Goal: Task Accomplishment & Management: Manage account settings

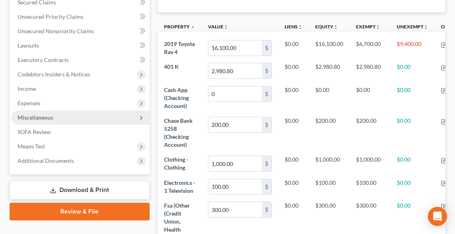
scroll to position [224, 0]
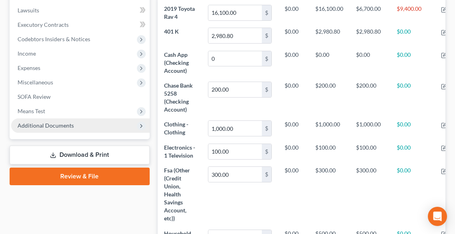
click at [56, 127] on span "Additional Documents" at bounding box center [46, 125] width 56 height 7
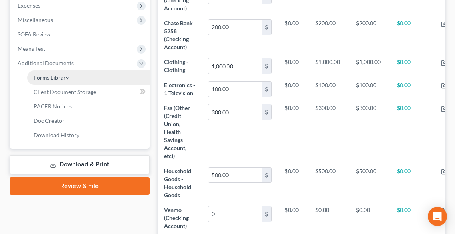
scroll to position [287, 0]
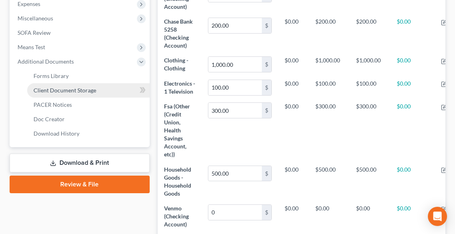
click at [66, 92] on span "Client Document Storage" at bounding box center [65, 90] width 63 height 7
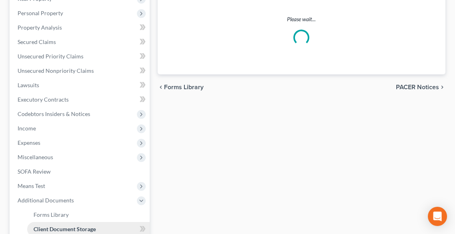
select select "20"
select select "5"
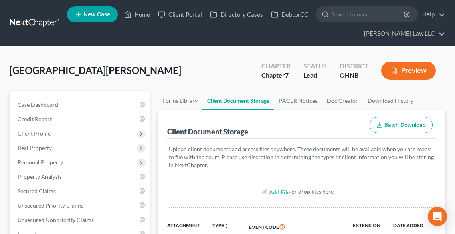
scroll to position [64, 0]
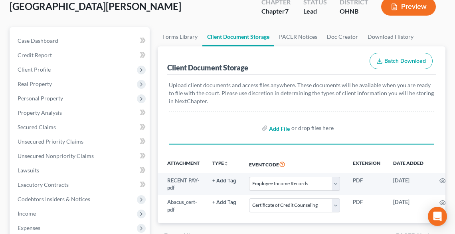
select select "20"
select select "5"
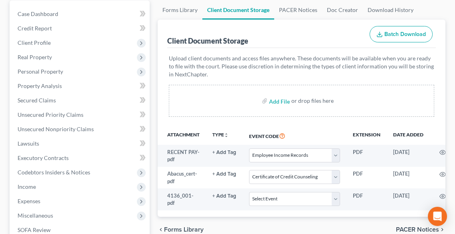
scroll to position [128, 0]
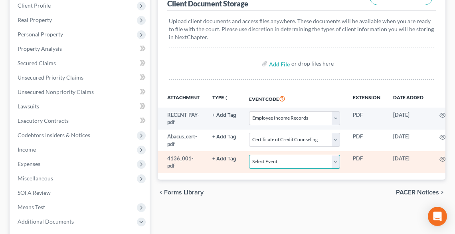
click at [281, 158] on select "Select Event 20 Largest Unsecured Creditors Amended List of Creditors (Fee) Ame…" at bounding box center [294, 161] width 91 height 14
select select "16"
click at [249, 154] on select "Select Event 20 Largest Unsecured Creditors Amended List of Creditors (Fee) Ame…" at bounding box center [294, 161] width 91 height 14
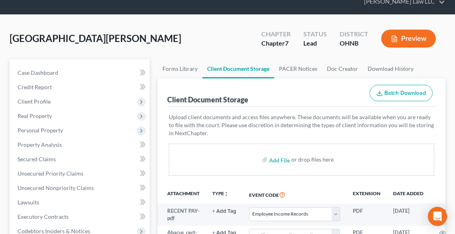
scroll to position [0, 0]
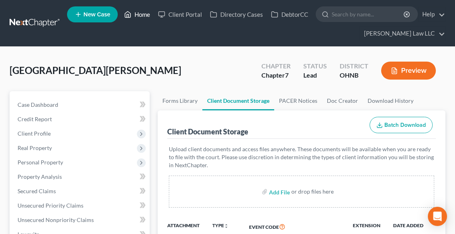
click at [138, 17] on link "Home" at bounding box center [137, 14] width 34 height 14
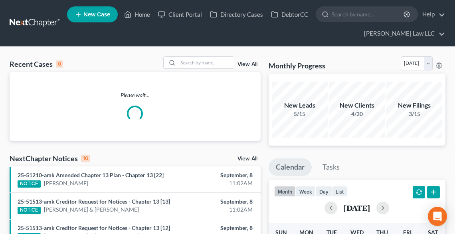
click at [88, 16] on span "New Case" at bounding box center [96, 15] width 27 height 6
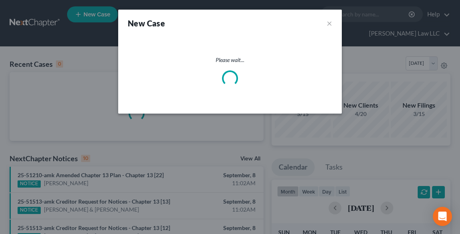
select select "61"
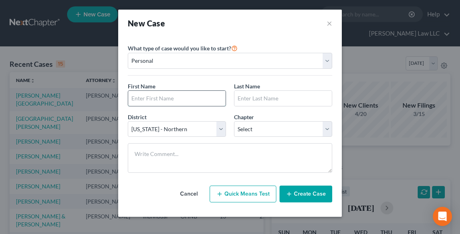
click at [163, 101] on input "text" at bounding box center [176, 98] width 97 height 15
type input "j"
type input "Jeffery"
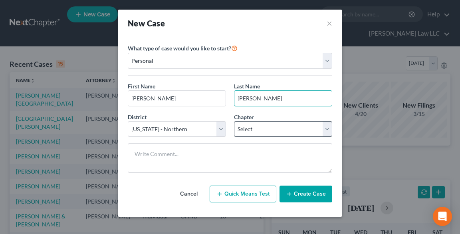
type input "Bigley"
click at [241, 132] on select "Select 7 11 12 13" at bounding box center [283, 129] width 98 height 16
select select "0"
click at [234, 121] on select "Select 7 11 12 13" at bounding box center [283, 129] width 98 height 16
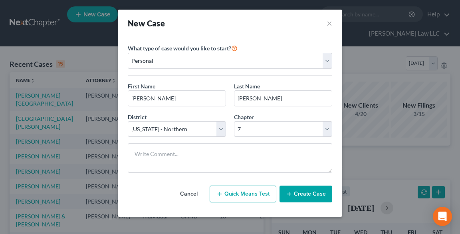
click at [309, 198] on button "Create Case" at bounding box center [305, 193] width 53 height 17
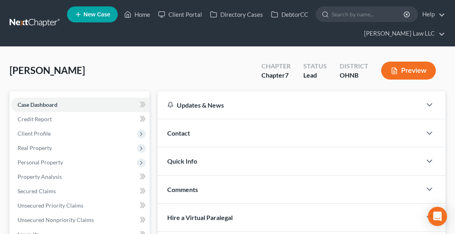
scroll to position [64, 0]
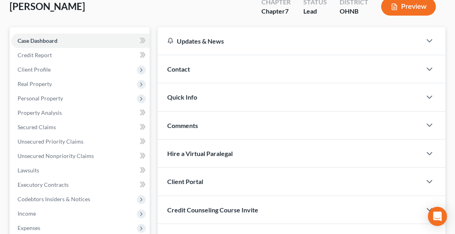
click at [206, 178] on div "Client Portal" at bounding box center [290, 181] width 264 height 28
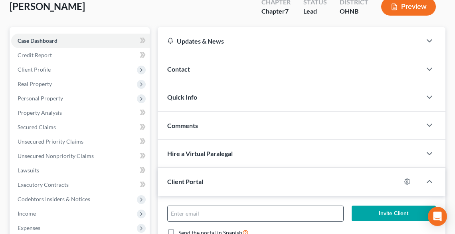
click at [221, 211] on input "email" at bounding box center [256, 213] width 176 height 15
type input "[PERSON_NAME][EMAIL_ADDRESS][DOMAIN_NAME]"
drag, startPoint x: 372, startPoint y: 212, endPoint x: 289, endPoint y: 115, distance: 127.4
click at [372, 212] on button "Invite Client" at bounding box center [394, 213] width 84 height 16
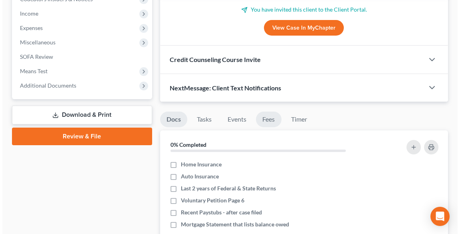
scroll to position [255, 0]
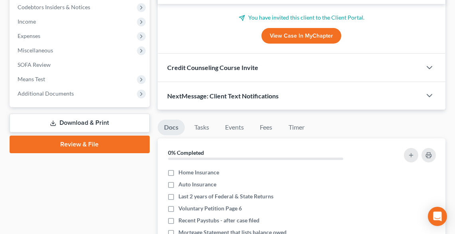
click at [228, 98] on div "NextMessage: Client Text Notifications" at bounding box center [290, 96] width 264 height 28
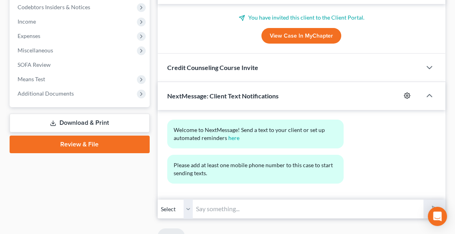
click at [407, 95] on circle "button" at bounding box center [407, 96] width 2 height 2
select select "0"
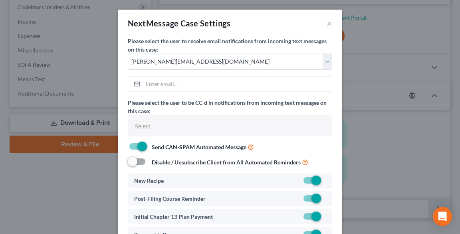
select select
click at [174, 80] on input "email" at bounding box center [237, 83] width 189 height 15
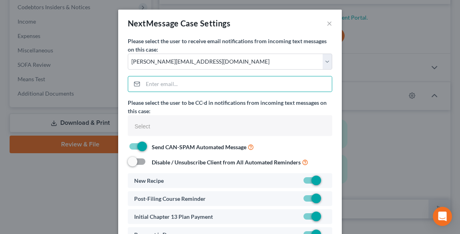
drag, startPoint x: 251, startPoint y: 43, endPoint x: 240, endPoint y: 72, distance: 31.2
click at [251, 43] on label "Please select the user to receive email notifications from incoming text messag…" at bounding box center [230, 45] width 204 height 17
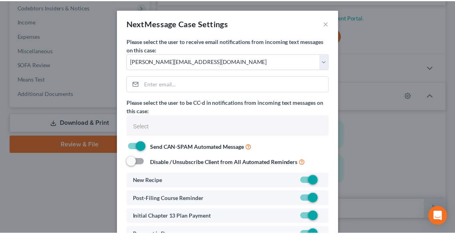
scroll to position [64, 0]
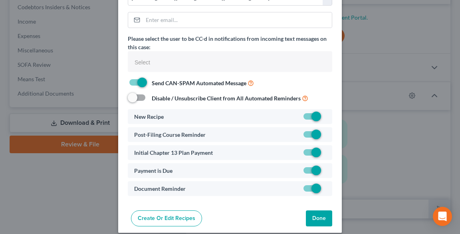
click at [326, 154] on label at bounding box center [326, 154] width 0 height 0
click at [329, 148] on input "checkbox" at bounding box center [331, 150] width 5 height 5
checkbox input "false"
click at [317, 217] on button "Done" at bounding box center [319, 218] width 26 height 16
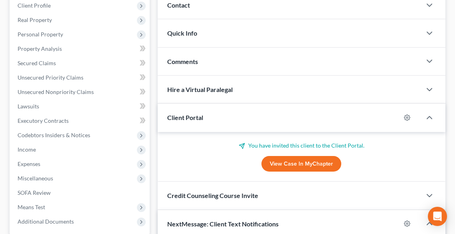
scroll to position [0, 0]
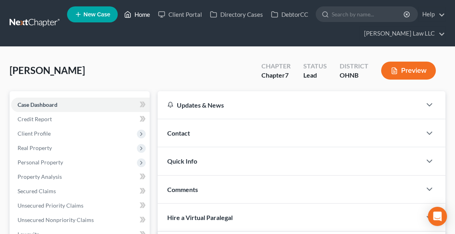
click at [146, 12] on link "Home" at bounding box center [137, 14] width 34 height 14
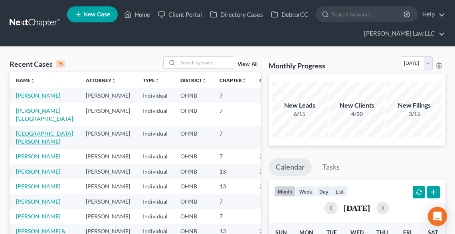
click at [31, 142] on link "[GEOGRAPHIC_DATA][PERSON_NAME]" at bounding box center [44, 137] width 57 height 15
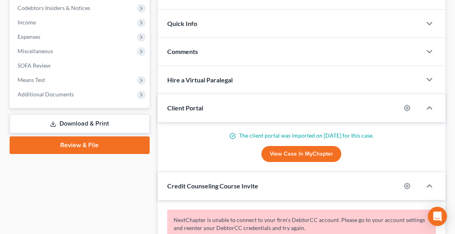
scroll to position [255, 0]
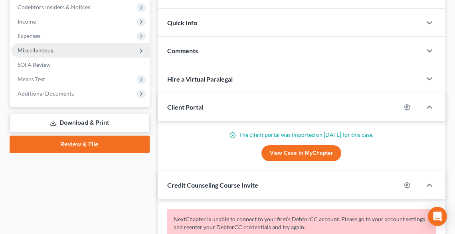
click at [31, 49] on span "Miscellaneous" at bounding box center [36, 50] width 36 height 7
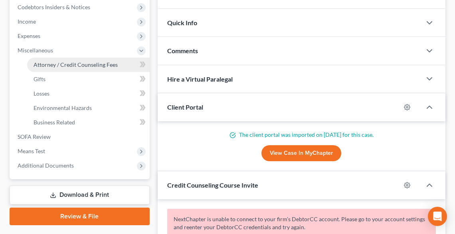
click at [55, 68] on link "Attorney / Credit Counseling Fees" at bounding box center [88, 64] width 123 height 14
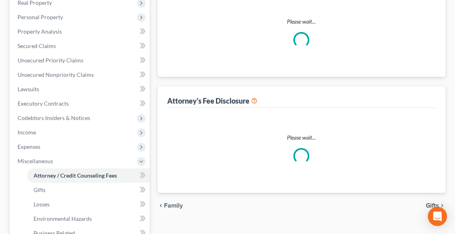
select select "0"
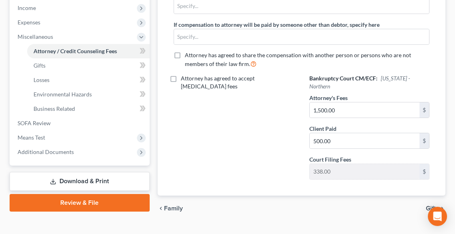
scroll to position [277, 0]
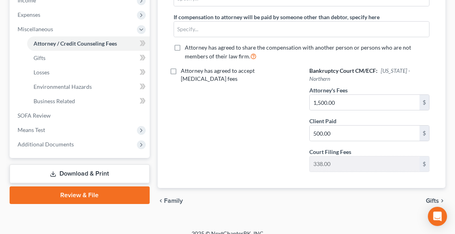
drag, startPoint x: 107, startPoint y: 195, endPoint x: 408, endPoint y: 173, distance: 301.4
click at [108, 195] on link "Review & File" at bounding box center [80, 195] width 140 height 18
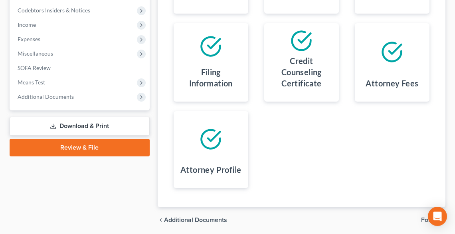
scroll to position [281, 0]
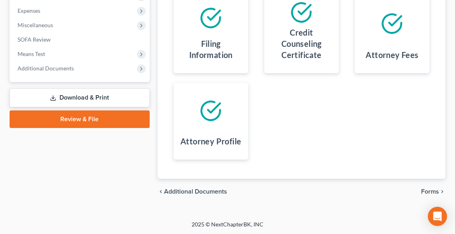
click at [434, 190] on span "Forms" at bounding box center [430, 191] width 18 height 6
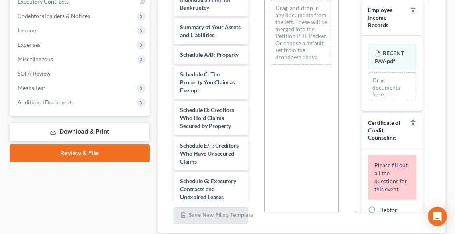
scroll to position [217, 0]
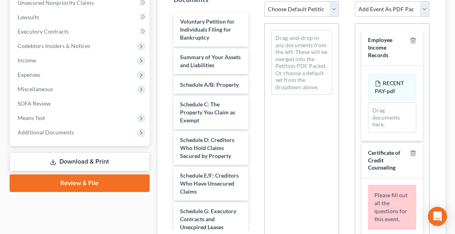
click at [279, 8] on select "Choose Default Petition PDF Packet Complete Bankruptcy Petition (all forms and …" at bounding box center [301, 9] width 75 height 16
select select "0"
click at [264, 1] on select "Choose Default Petition PDF Packet Complete Bankruptcy Petition (all forms and …" at bounding box center [301, 9] width 75 height 16
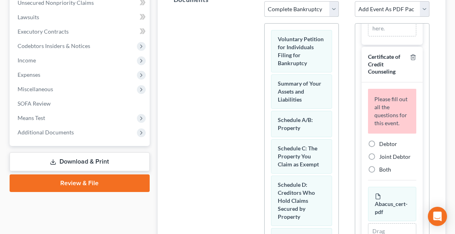
scroll to position [128, 0]
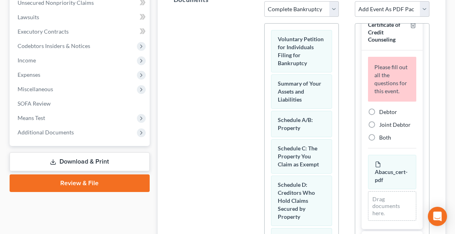
click at [379, 116] on label "Debtor" at bounding box center [388, 112] width 18 height 8
click at [382, 113] on input "Debtor" at bounding box center [384, 110] width 5 height 5
radio input "true"
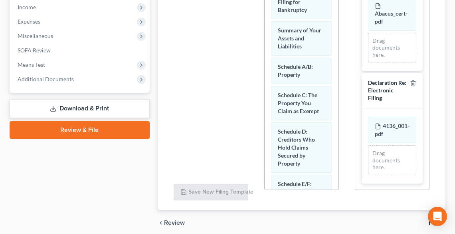
scroll to position [301, 0]
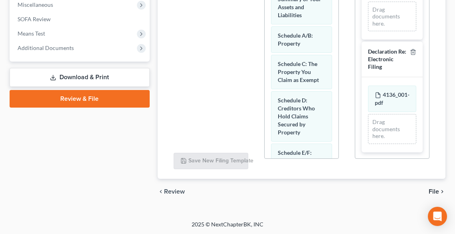
click at [438, 190] on span "File" at bounding box center [434, 191] width 10 height 6
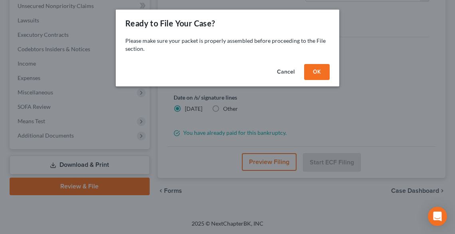
scroll to position [212, 0]
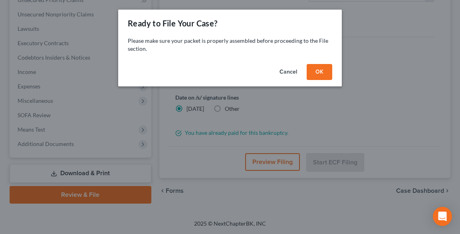
drag, startPoint x: 317, startPoint y: 70, endPoint x: 295, endPoint y: 85, distance: 26.5
click at [317, 70] on button "OK" at bounding box center [320, 72] width 26 height 16
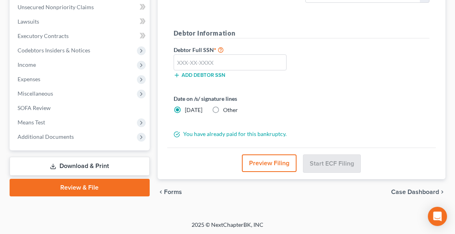
click at [223, 107] on span "Other" at bounding box center [230, 109] width 15 height 7
click at [226, 107] on input "Other" at bounding box center [228, 108] width 5 height 5
radio input "true"
radio input "false"
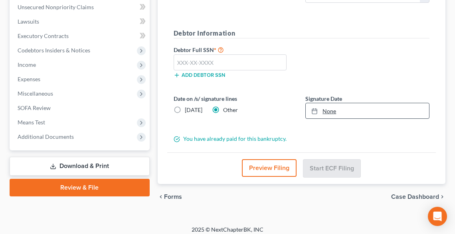
type input "[DATE]"
click at [332, 109] on link "None" at bounding box center [367, 110] width 123 height 15
click at [224, 63] on input "text" at bounding box center [230, 62] width 113 height 16
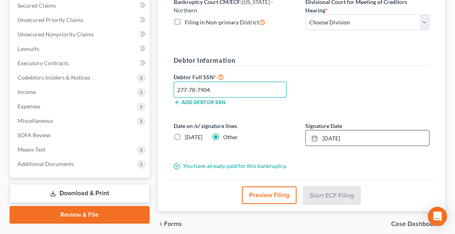
scroll to position [89, 0]
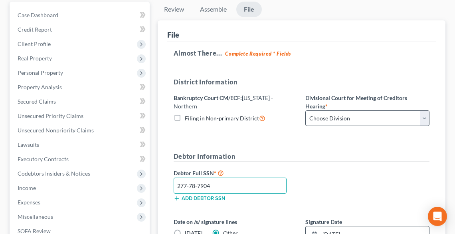
type input "277-78-7904"
click at [327, 117] on select "Choose Division Akron Canton Cleveland Toledo Youngstown" at bounding box center [367, 118] width 124 height 16
select select "0"
click at [305, 110] on select "Choose Division Akron Canton Cleveland Toledo Youngstown" at bounding box center [367, 118] width 124 height 16
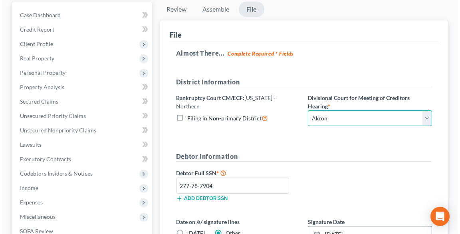
scroll to position [216, 0]
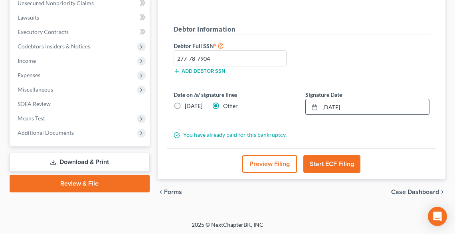
click at [317, 161] on button "Start ECF Filing" at bounding box center [331, 164] width 57 height 18
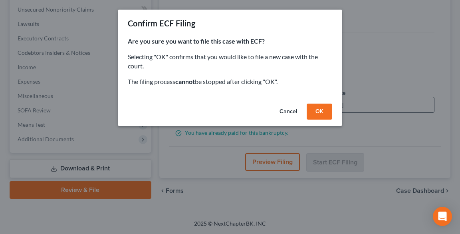
click at [318, 111] on button "OK" at bounding box center [320, 111] width 26 height 16
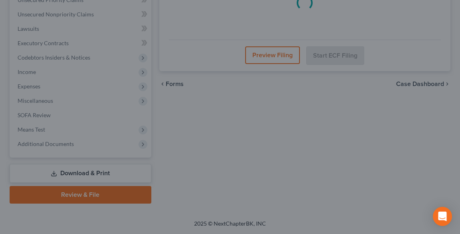
scroll to position [204, 0]
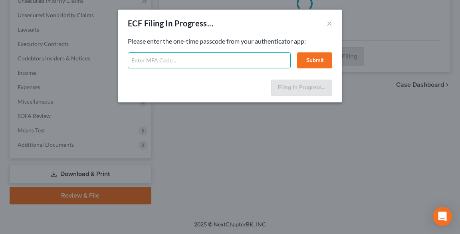
click at [243, 59] on input "text" at bounding box center [209, 60] width 163 height 16
type input "344447"
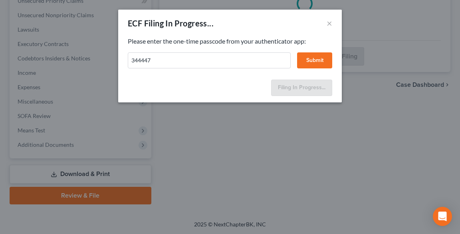
click at [321, 55] on button "Submit" at bounding box center [314, 60] width 35 height 16
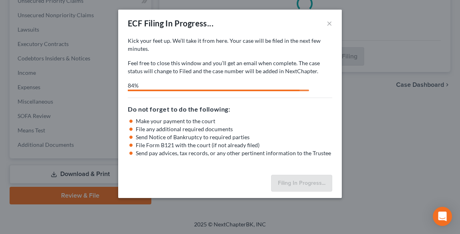
select select "0"
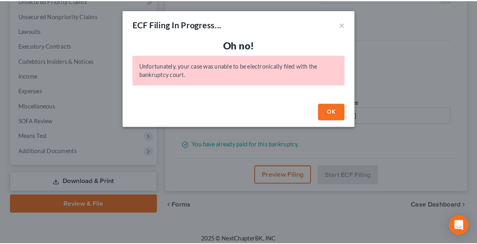
scroll to position [196, 0]
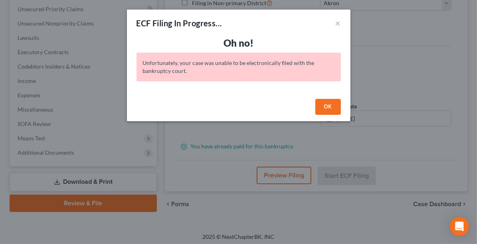
click at [335, 105] on button "OK" at bounding box center [328, 107] width 26 height 16
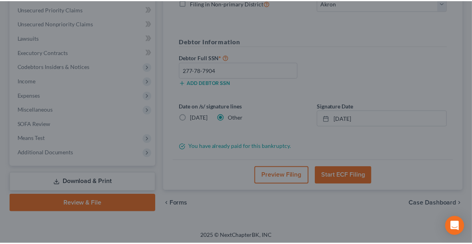
scroll to position [196, 0]
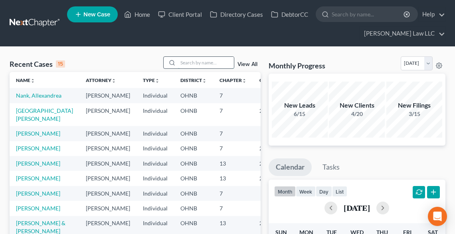
click at [192, 64] on input "search" at bounding box center [206, 63] width 56 height 12
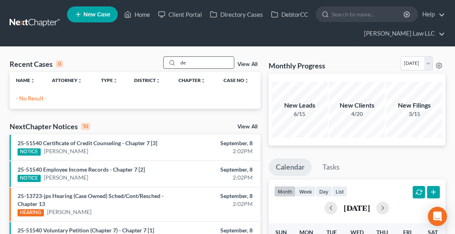
type input "d"
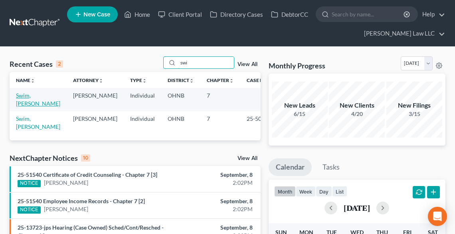
type input "swi"
click at [23, 98] on link "Swim, [PERSON_NAME]" at bounding box center [38, 99] width 44 height 15
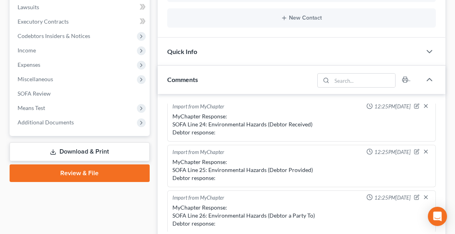
scroll to position [255, 0]
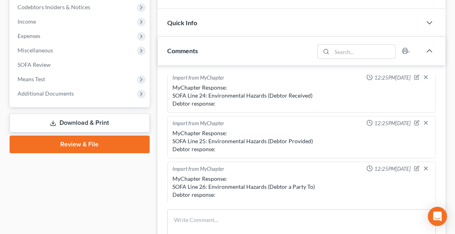
click at [71, 115] on link "Download & Print" at bounding box center [80, 122] width 140 height 19
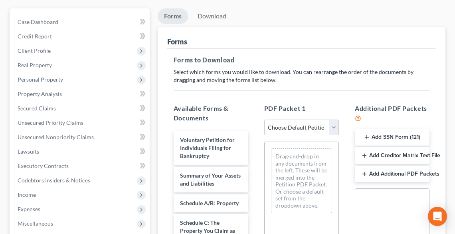
scroll to position [96, 0]
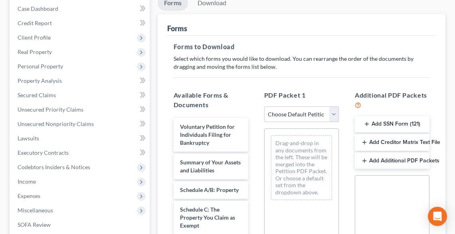
click at [401, 117] on button "Add SSN Form (121)" at bounding box center [392, 124] width 75 height 17
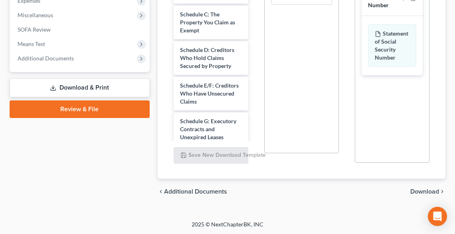
click at [423, 190] on span "Download" at bounding box center [424, 191] width 29 height 6
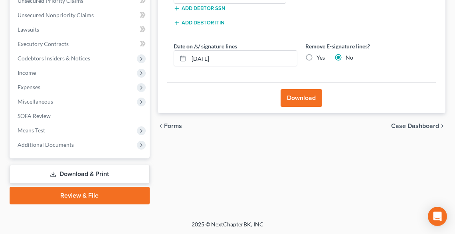
scroll to position [77, 0]
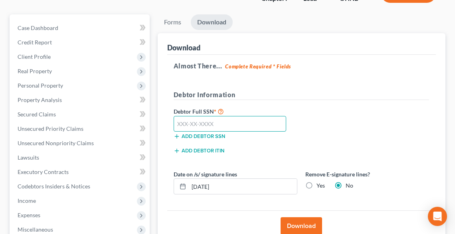
click at [222, 121] on input "text" at bounding box center [230, 124] width 113 height 16
type input "270-94-9599"
click at [317, 181] on label "Yes" at bounding box center [321, 185] width 8 height 8
click at [320, 181] on input "Yes" at bounding box center [322, 183] width 5 height 5
radio input "true"
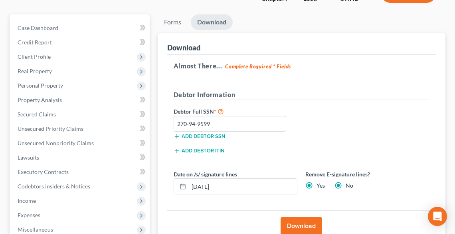
radio input "false"
click at [305, 228] on button "Download" at bounding box center [302, 226] width 42 height 18
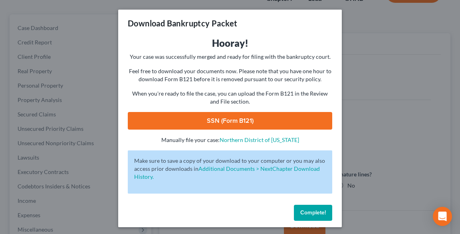
click at [226, 118] on link "SSN (Form B121)" at bounding box center [230, 121] width 204 height 18
click at [310, 215] on span "Complete!" at bounding box center [313, 212] width 26 height 7
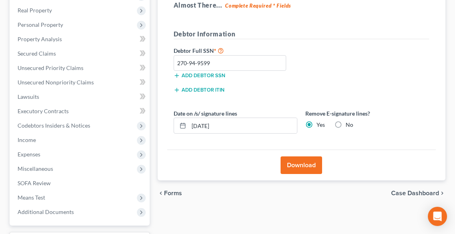
scroll to position [204, 0]
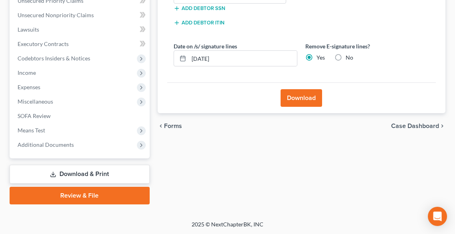
click at [95, 175] on link "Download & Print" at bounding box center [80, 173] width 140 height 19
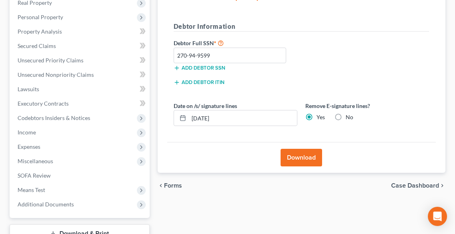
scroll to position [45, 0]
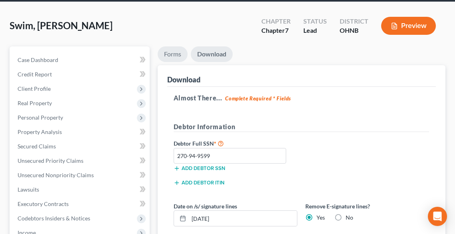
click at [171, 54] on link "Forms" at bounding box center [173, 54] width 30 height 16
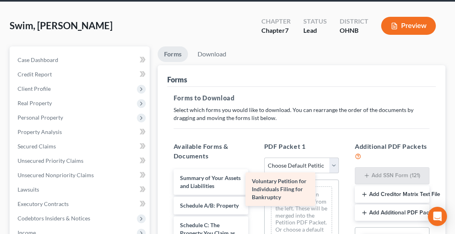
drag, startPoint x: 217, startPoint y: 187, endPoint x: 291, endPoint y: 191, distance: 74.0
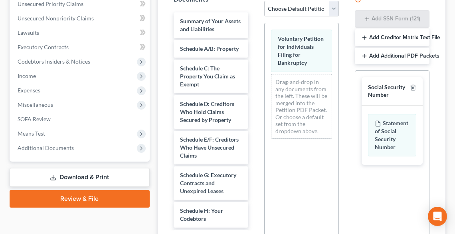
scroll to position [291, 0]
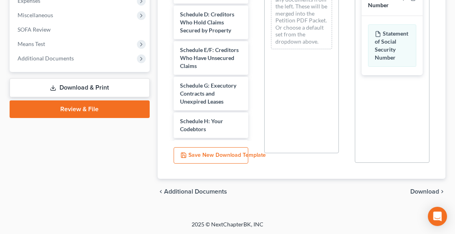
click at [428, 189] on span "Download" at bounding box center [424, 191] width 29 height 6
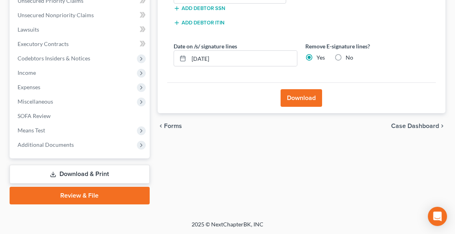
click at [303, 96] on button "Download" at bounding box center [302, 98] width 42 height 18
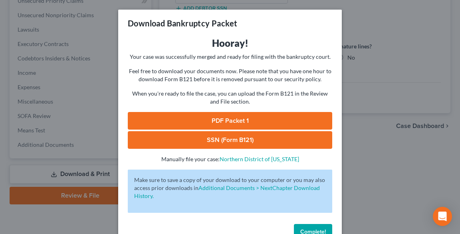
click at [268, 124] on link "PDF Packet 1" at bounding box center [230, 121] width 204 height 18
click at [305, 227] on button "Complete!" at bounding box center [313, 232] width 38 height 16
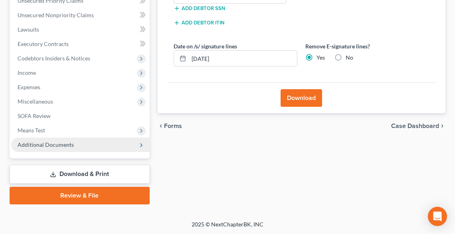
click at [61, 143] on span "Additional Documents" at bounding box center [46, 144] width 56 height 7
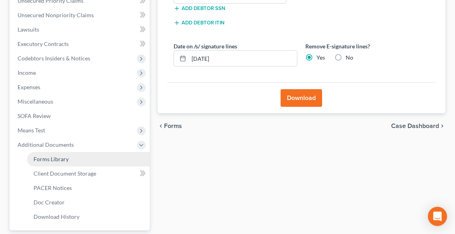
click at [67, 158] on span "Forms Library" at bounding box center [51, 158] width 35 height 7
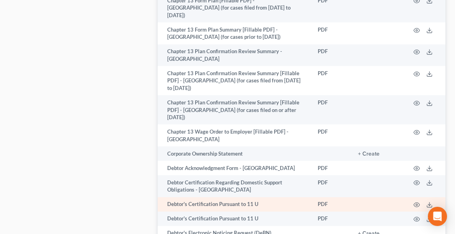
scroll to position [575, 0]
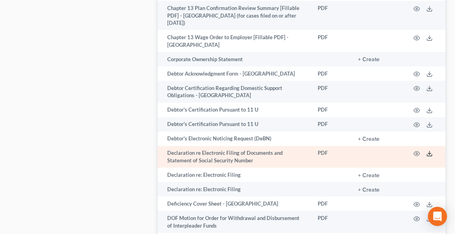
click at [427, 154] on icon at bounding box center [429, 155] width 5 height 2
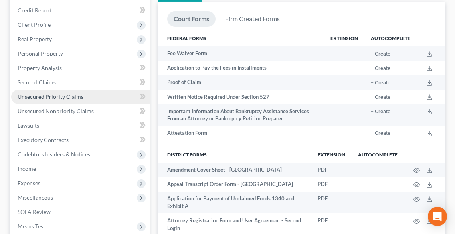
scroll to position [192, 0]
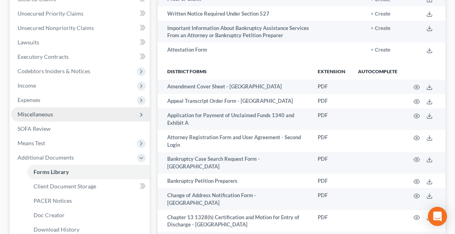
click at [46, 115] on span "Miscellaneous" at bounding box center [36, 114] width 36 height 7
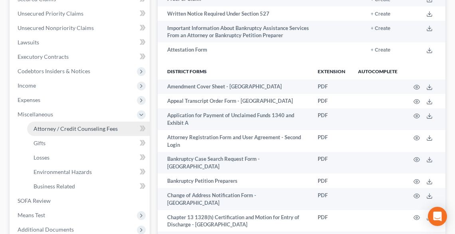
click at [53, 127] on span "Attorney / Credit Counseling Fees" at bounding box center [76, 128] width 84 height 7
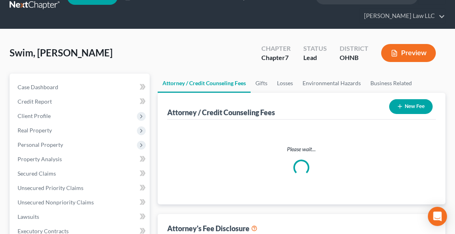
select select "0"
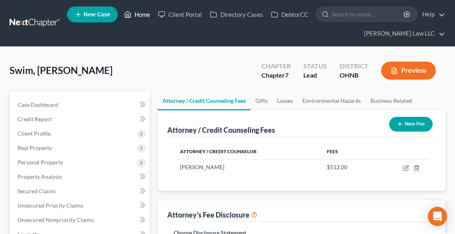
click at [139, 10] on link "Home" at bounding box center [137, 14] width 34 height 14
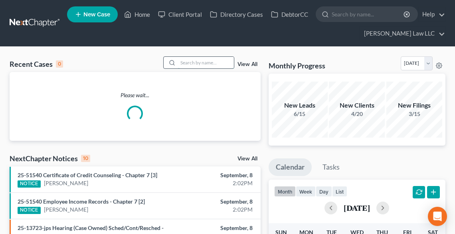
click at [193, 62] on input "search" at bounding box center [206, 63] width 56 height 12
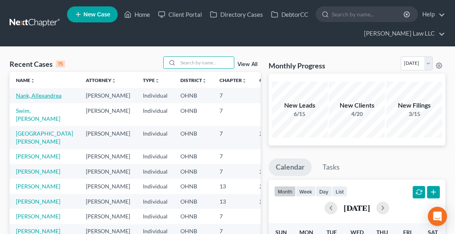
click at [17, 99] on link "Nank, Allexandrea" at bounding box center [39, 95] width 46 height 7
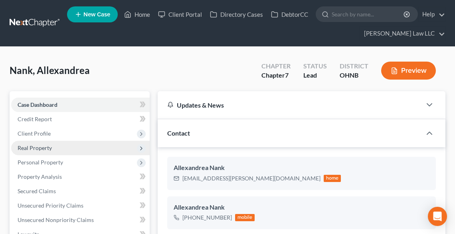
click at [27, 145] on span "Real Property" at bounding box center [35, 147] width 34 height 7
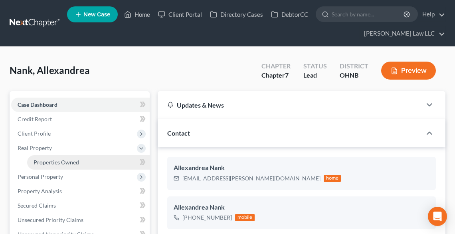
click at [49, 160] on span "Properties Owned" at bounding box center [57, 161] width 46 height 7
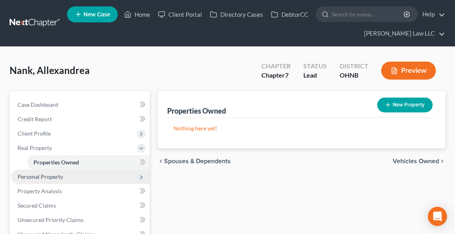
click at [45, 175] on span "Personal Property" at bounding box center [41, 176] width 46 height 7
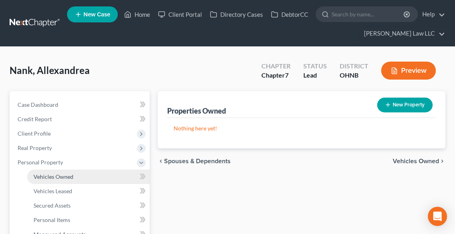
click at [48, 176] on span "Vehicles Owned" at bounding box center [54, 176] width 40 height 7
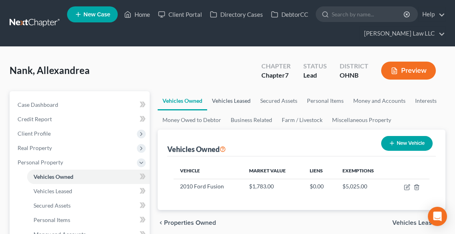
click at [230, 100] on link "Vehicles Leased" at bounding box center [231, 100] width 48 height 19
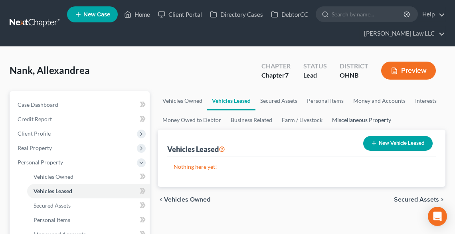
click at [364, 117] on link "Miscellaneous Property" at bounding box center [361, 119] width 69 height 19
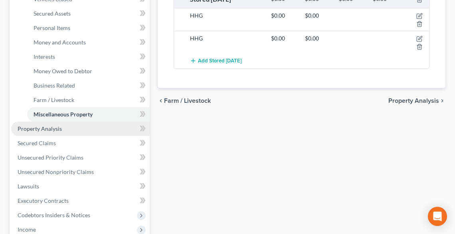
click at [51, 130] on span "Property Analysis" at bounding box center [40, 128] width 44 height 7
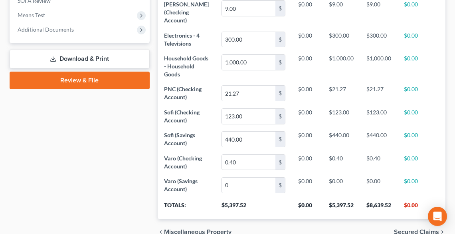
scroll to position [160, 0]
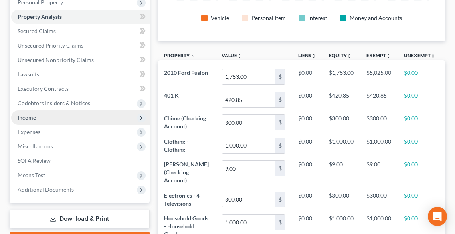
click at [41, 120] on span "Income" at bounding box center [80, 117] width 139 height 14
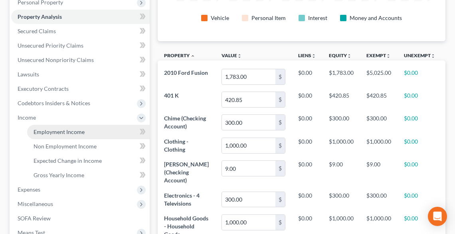
click at [50, 131] on span "Employment Income" at bounding box center [59, 131] width 51 height 7
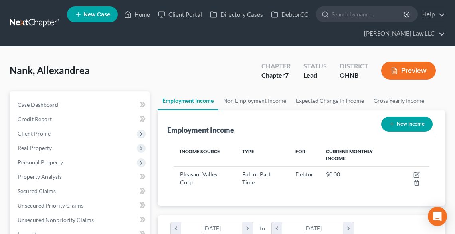
scroll to position [128, 271]
click at [239, 99] on link "Non Employment Income" at bounding box center [254, 100] width 73 height 19
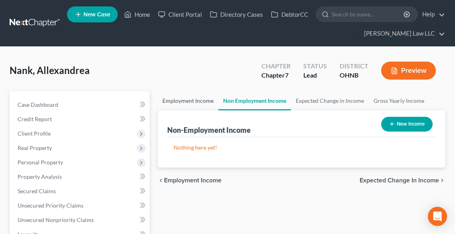
click at [199, 99] on link "Employment Income" at bounding box center [188, 100] width 61 height 19
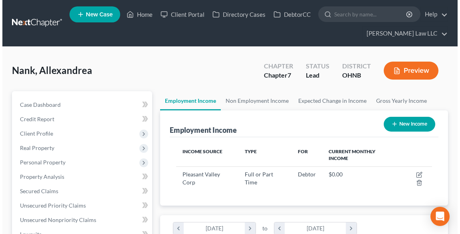
scroll to position [128, 271]
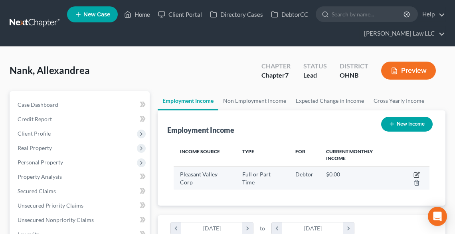
click at [418, 174] on icon "button" at bounding box center [416, 174] width 5 height 5
select select "0"
select select "36"
select select "2"
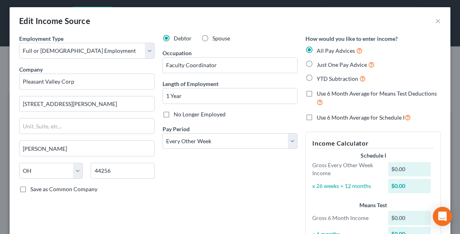
scroll to position [0, 0]
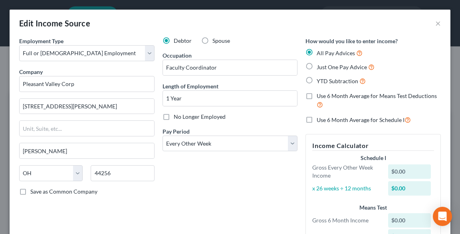
click at [318, 67] on span "Just One Pay Advice" at bounding box center [342, 66] width 50 height 7
click at [320, 67] on input "Just One Pay Advice" at bounding box center [322, 64] width 5 height 5
radio input "true"
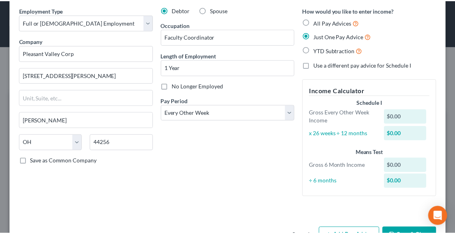
scroll to position [56, 0]
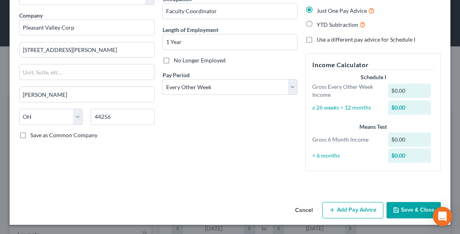
click at [413, 204] on button "Save & Close" at bounding box center [413, 210] width 54 height 17
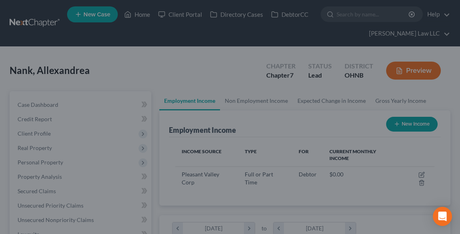
scroll to position [399064, 398919]
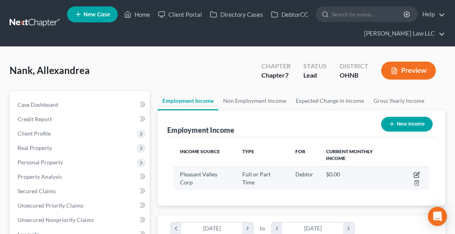
click at [419, 173] on icon "button" at bounding box center [417, 174] width 6 height 6
select select "0"
select select "36"
select select "2"
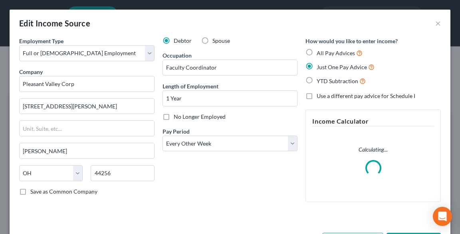
scroll to position [31, 0]
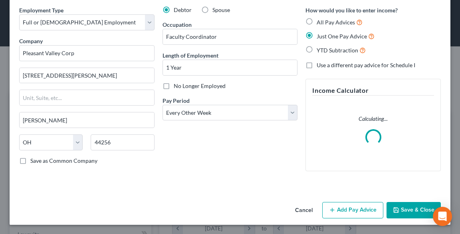
click at [350, 216] on div "Edit Income Source × Employment Type * Select Full or Part Time Employment Self…" at bounding box center [230, 102] width 441 height 246
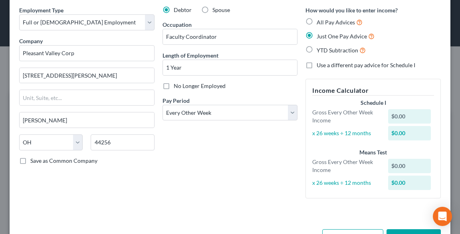
scroll to position [58, 0]
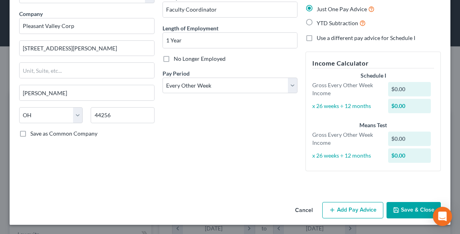
click at [358, 216] on button "Add Pay Advice" at bounding box center [352, 210] width 61 height 17
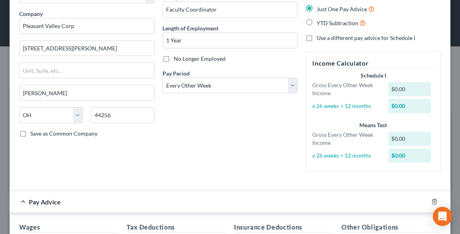
scroll to position [249, 0]
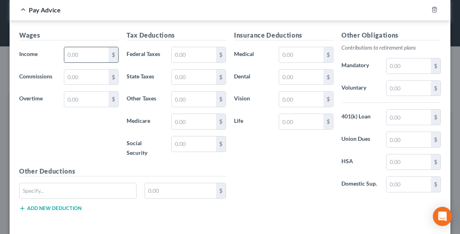
click at [78, 56] on input "text" at bounding box center [86, 54] width 44 height 15
type input "1,434.98"
click at [401, 89] on input "text" at bounding box center [408, 88] width 44 height 15
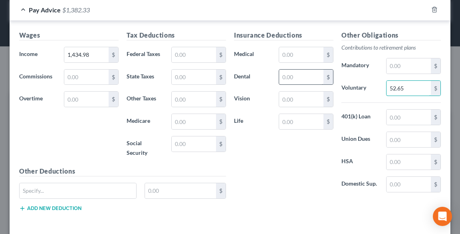
type input "52.65"
click at [292, 79] on input "text" at bounding box center [301, 76] width 44 height 15
type input "8.00"
click at [289, 55] on input "text" at bounding box center [301, 54] width 44 height 15
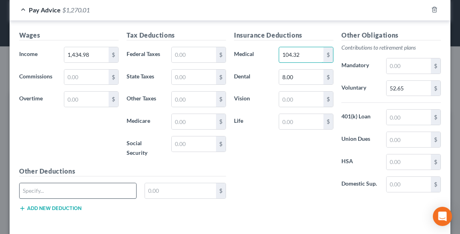
type input "104.32"
click at [89, 192] on input "text" at bounding box center [78, 190] width 117 height 15
type input "s"
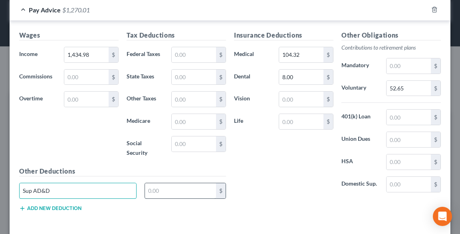
type input "Sup AD&D"
click at [171, 187] on input "text" at bounding box center [180, 190] width 71 height 15
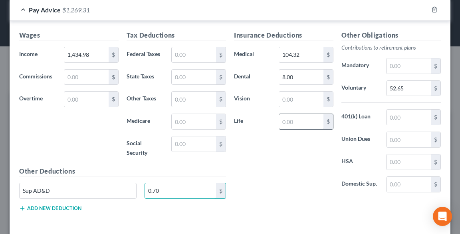
type input "0.70"
click at [299, 117] on input "text" at bounding box center [301, 121] width 44 height 15
type input "5.60"
click at [187, 56] on input "text" at bounding box center [194, 54] width 44 height 15
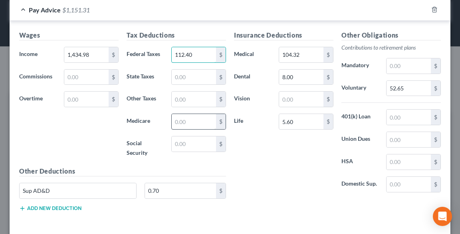
type input "112.40"
click at [194, 123] on input "text" at bounding box center [194, 121] width 44 height 15
type input "23.81"
click at [192, 145] on input "text" at bounding box center [194, 143] width 44 height 15
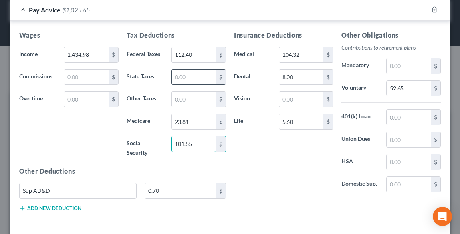
type input "101.85"
click at [186, 80] on input "text" at bounding box center [194, 76] width 44 height 15
type input "36.10"
click at [192, 102] on input "text" at bounding box center [194, 98] width 44 height 15
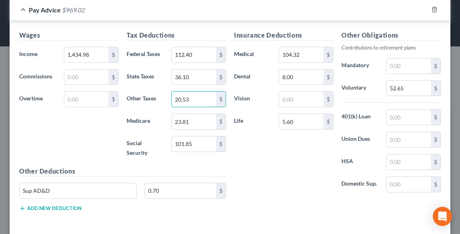
type input "20.53"
click at [101, 57] on input "1,434.98" at bounding box center [86, 54] width 44 height 15
type input "1,520.79"
click at [216, 60] on div "$" at bounding box center [221, 54] width 10 height 15
click at [406, 86] on input "52.65" at bounding box center [408, 88] width 44 height 15
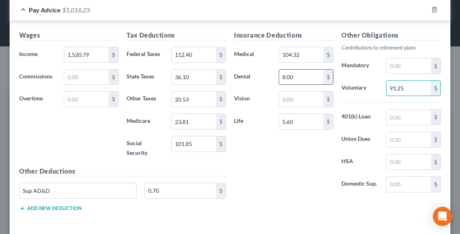
type input "91.25"
click at [290, 75] on input "8.00" at bounding box center [301, 76] width 44 height 15
type input "7.55"
click at [295, 53] on input "104.32" at bounding box center [301, 54] width 44 height 15
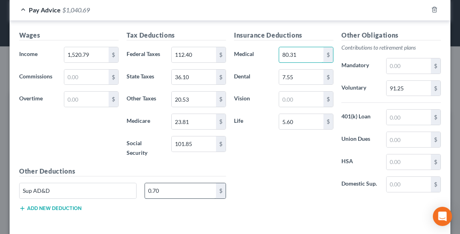
type input "80.31"
click at [165, 188] on input "0.70" at bounding box center [180, 190] width 71 height 15
click at [166, 188] on input "0.70" at bounding box center [180, 190] width 71 height 15
click at [166, 190] on input "0.70" at bounding box center [180, 190] width 71 height 15
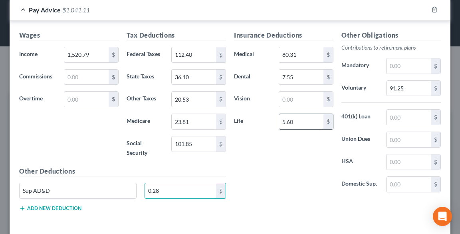
type input "0.28"
type input "2.08"
click at [303, 98] on input "text" at bounding box center [301, 98] width 44 height 15
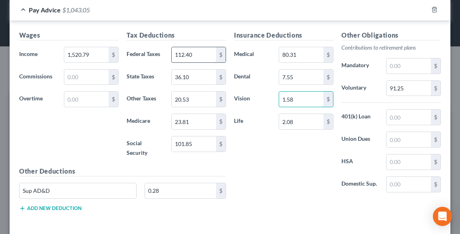
type input "1.58"
click at [195, 52] on input "112.40" at bounding box center [194, 54] width 44 height 15
type input "82.41"
click at [194, 121] on input "23.81" at bounding box center [194, 121] width 44 height 15
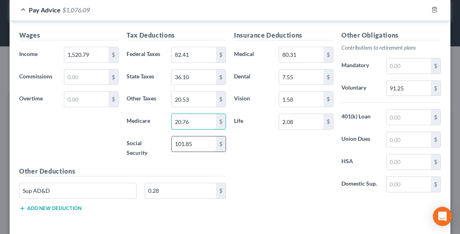
type input "20.76"
click at [202, 144] on input "101.85" at bounding box center [194, 143] width 44 height 15
type input "88.75"
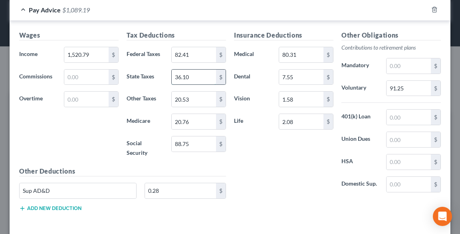
click at [188, 73] on input "36.10" at bounding box center [194, 76] width 44 height 15
type input "28.63"
click at [190, 98] on input "20.53" at bounding box center [194, 98] width 44 height 15
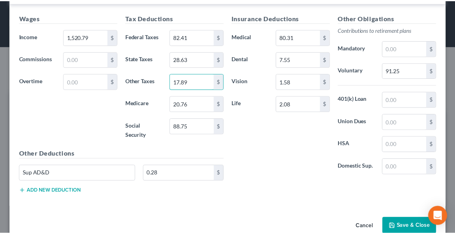
scroll to position [282, 0]
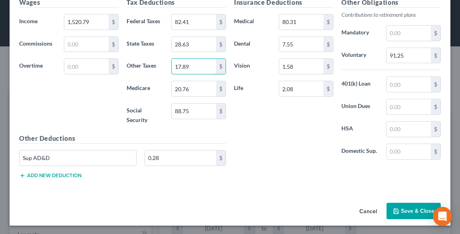
type input "17.89"
click at [410, 206] on button "Save & Close" at bounding box center [413, 210] width 54 height 17
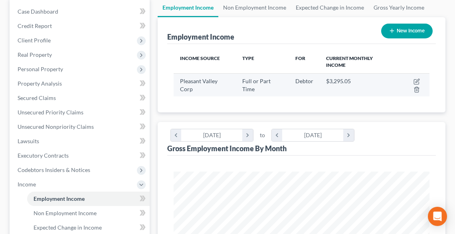
scroll to position [224, 0]
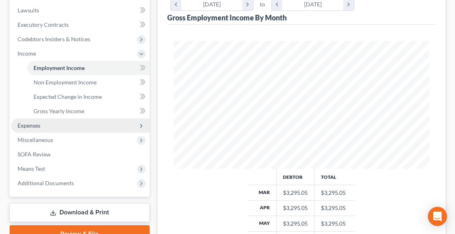
click at [32, 127] on span "Expenses" at bounding box center [29, 125] width 23 height 7
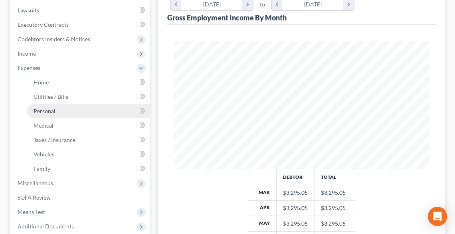
click at [49, 113] on span "Personal" at bounding box center [45, 110] width 22 height 7
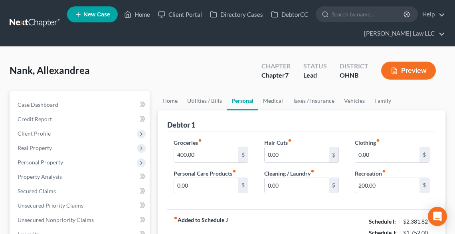
scroll to position [192, 0]
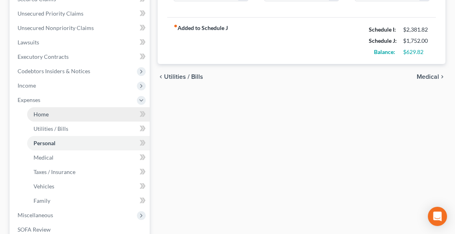
click at [46, 109] on link "Home" at bounding box center [88, 114] width 123 height 14
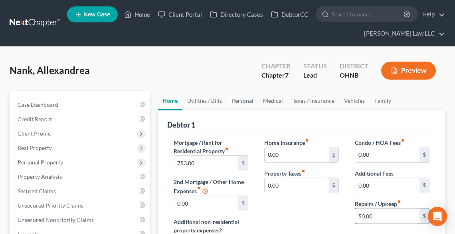
click at [396, 212] on input "50.00" at bounding box center [387, 215] width 64 height 15
type input "100.00"
click at [206, 100] on link "Utilities / Bills" at bounding box center [204, 100] width 44 height 19
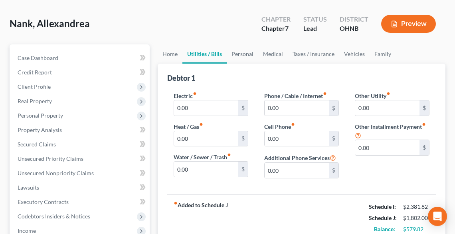
scroll to position [96, 0]
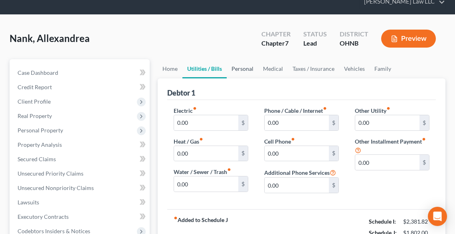
click at [241, 68] on link "Personal" at bounding box center [243, 68] width 32 height 19
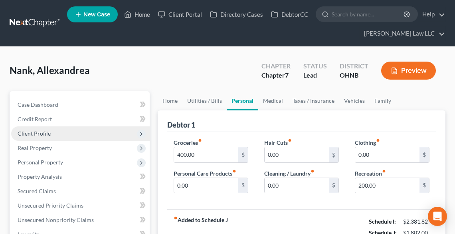
click at [35, 134] on span "Client Profile" at bounding box center [34, 133] width 33 height 7
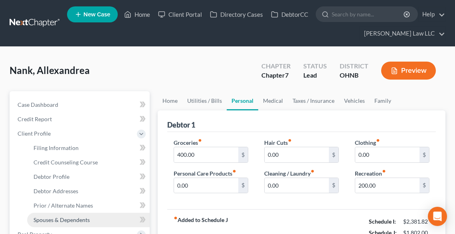
click at [59, 223] on link "Spouses & Dependents" at bounding box center [88, 219] width 123 height 14
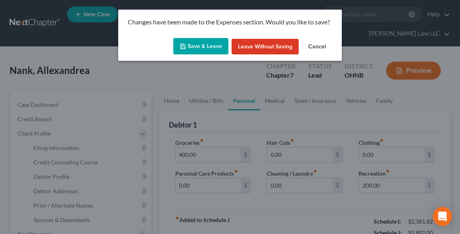
click at [192, 44] on button "Save & Leave" at bounding box center [200, 46] width 55 height 17
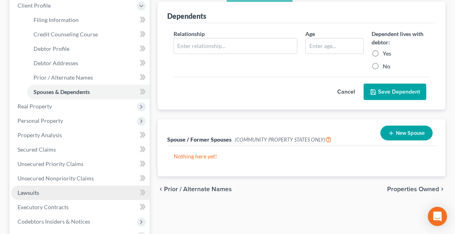
scroll to position [287, 0]
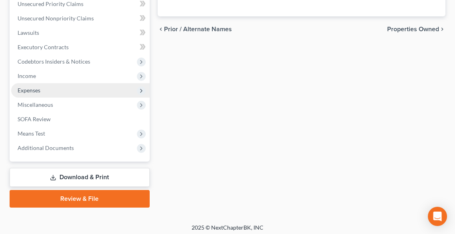
click at [35, 91] on span "Expenses" at bounding box center [29, 90] width 23 height 7
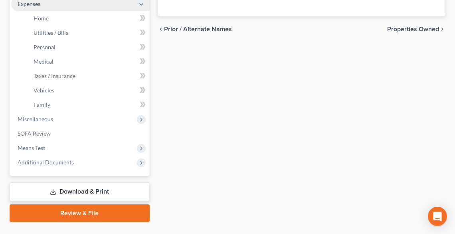
scroll to position [201, 0]
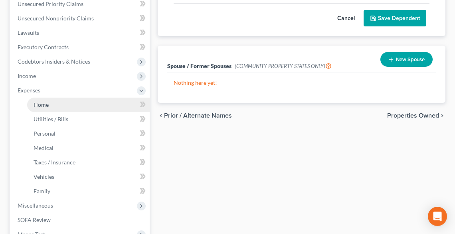
click at [43, 105] on span "Home" at bounding box center [41, 104] width 15 height 7
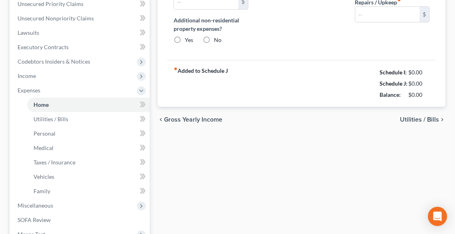
type input "783.00"
type input "0.00"
radio input "true"
type input "0.00"
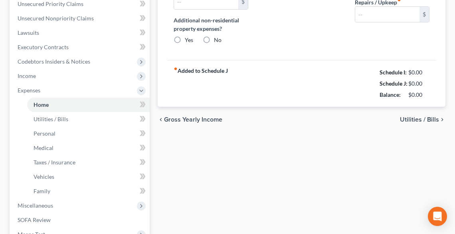
type input "0.00"
type input "100.00"
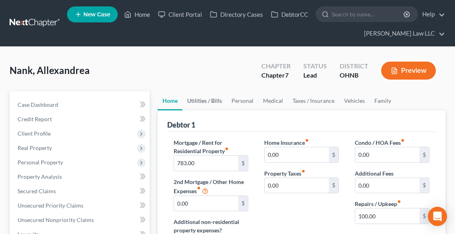
click at [200, 100] on link "Utilities / Bills" at bounding box center [204, 100] width 44 height 19
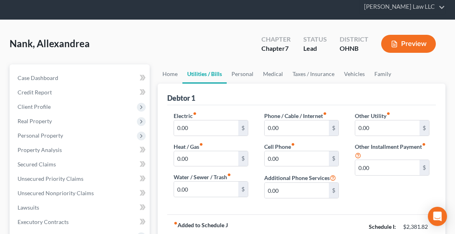
scroll to position [64, 0]
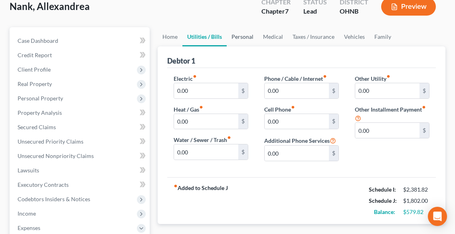
click at [243, 38] on link "Personal" at bounding box center [243, 36] width 32 height 19
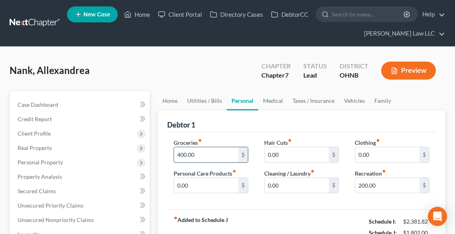
click at [220, 153] on input "400.00" at bounding box center [206, 154] width 64 height 15
type input "400.00"
type input "20.00"
type input "15.00"
type input "2"
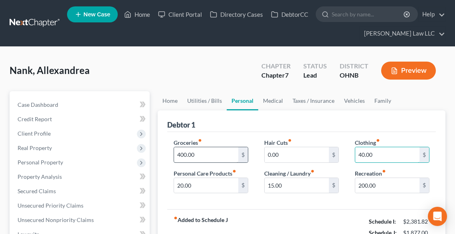
type input "40.00"
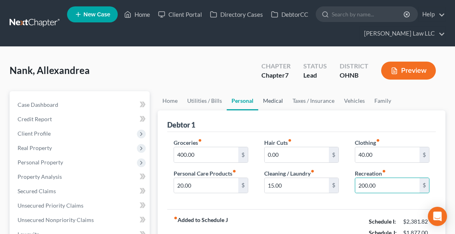
click at [271, 100] on link "Medical" at bounding box center [273, 100] width 30 height 19
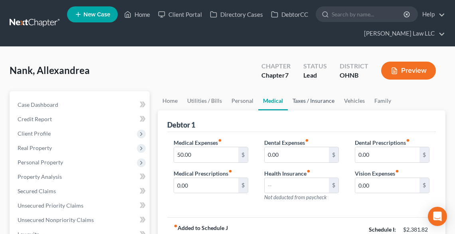
click at [298, 99] on link "Taxes / Insurance" at bounding box center [313, 100] width 51 height 19
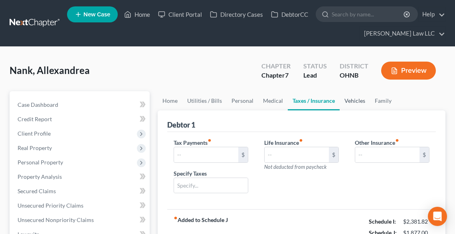
click at [352, 101] on link "Vehicles" at bounding box center [355, 100] width 30 height 19
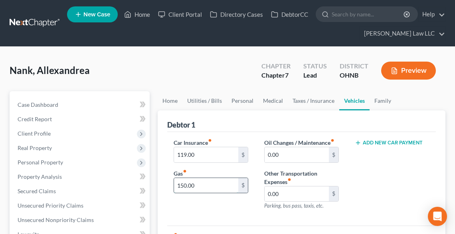
click at [219, 185] on input "150.00" at bounding box center [206, 185] width 64 height 15
type input "250.00"
click at [372, 99] on link "Family" at bounding box center [383, 100] width 26 height 19
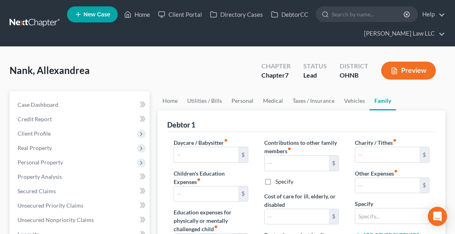
click at [415, 70] on button "Preview" at bounding box center [408, 70] width 55 height 18
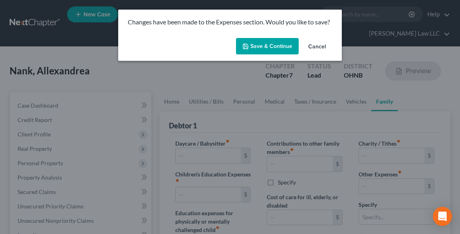
click at [281, 45] on button "Save & Continue" at bounding box center [267, 46] width 63 height 17
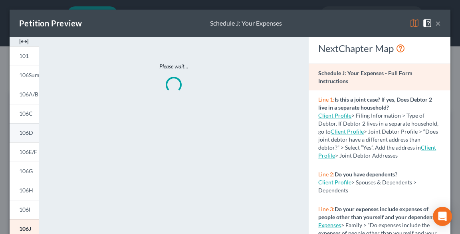
click at [23, 131] on span "106D" at bounding box center [26, 132] width 14 height 7
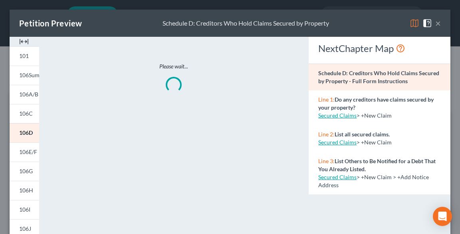
click at [435, 22] on button "×" at bounding box center [438, 23] width 6 height 10
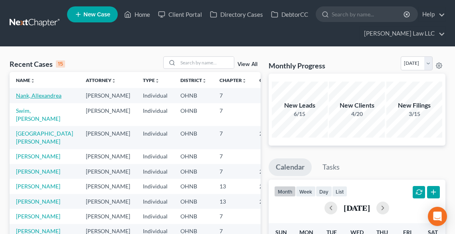
click at [21, 96] on link "Nank, Allexandrea" at bounding box center [39, 95] width 46 height 7
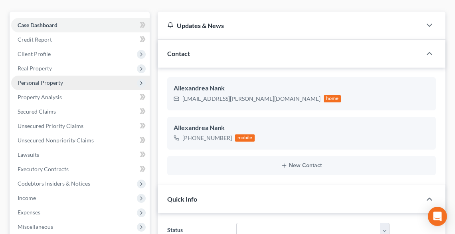
scroll to position [128, 0]
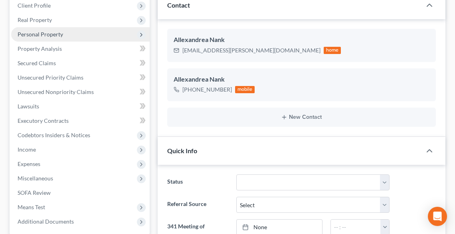
click at [30, 163] on span "Expenses" at bounding box center [29, 163] width 23 height 7
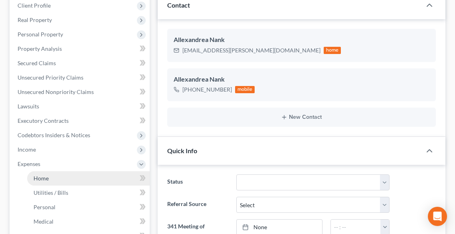
click at [38, 178] on span "Home" at bounding box center [41, 177] width 15 height 7
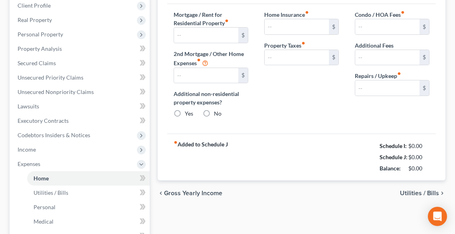
type input "783.00"
type input "0.00"
radio input "true"
type input "0.00"
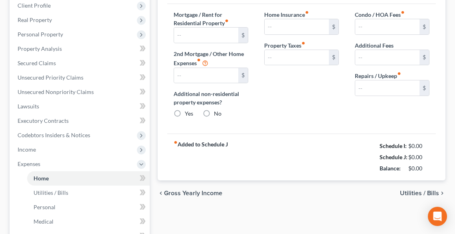
type input "0.00"
type input "100.00"
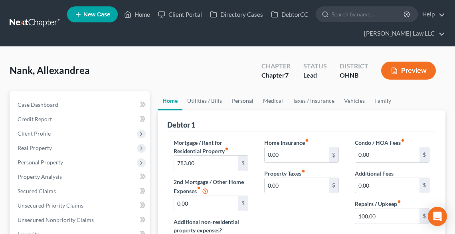
click at [403, 70] on button "Preview" at bounding box center [408, 70] width 55 height 18
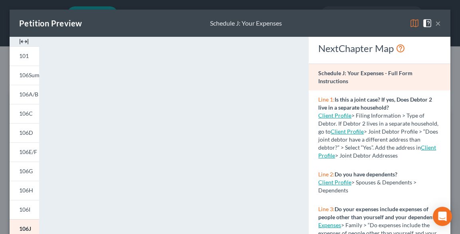
click at [435, 20] on button "×" at bounding box center [438, 23] width 6 height 10
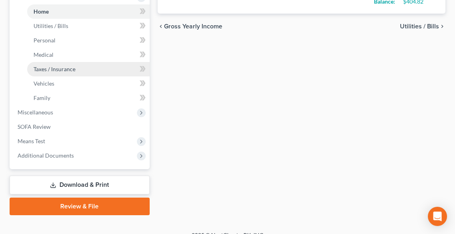
scroll to position [305, 0]
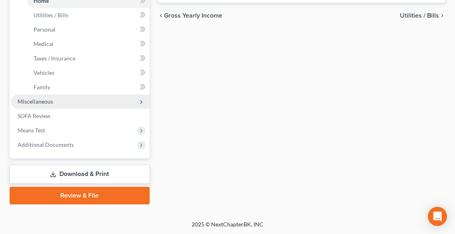
click at [51, 101] on span "Miscellaneous" at bounding box center [36, 101] width 36 height 7
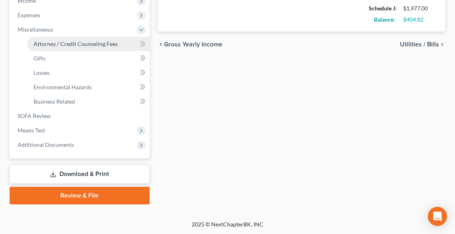
click at [47, 40] on span "Attorney / Credit Counseling Fees" at bounding box center [76, 43] width 84 height 7
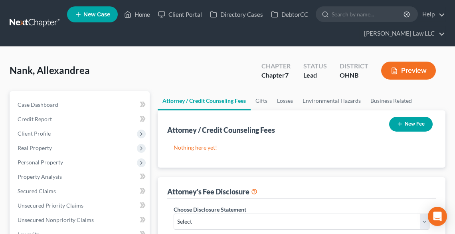
click at [408, 124] on button "New Fee" at bounding box center [411, 124] width 44 height 15
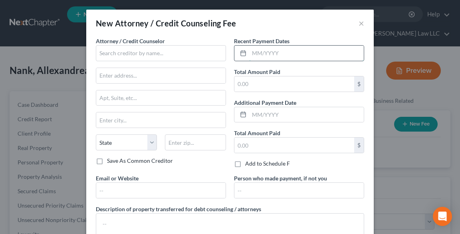
click at [299, 54] on input "text" at bounding box center [306, 53] width 115 height 15
type input "[DATE]"
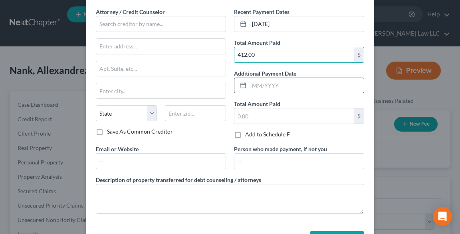
scroll to position [58, 0]
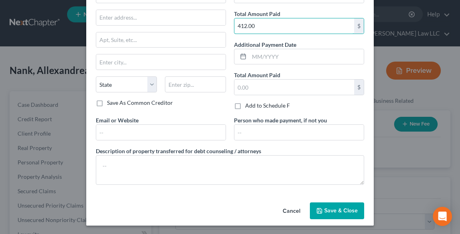
type input "412.00"
click at [329, 208] on span "Save & Close" at bounding box center [341, 210] width 34 height 7
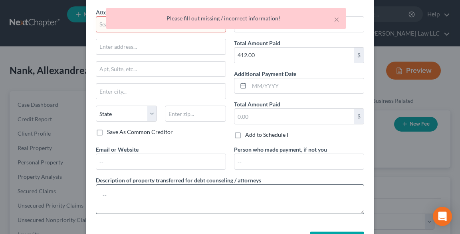
scroll to position [0, 0]
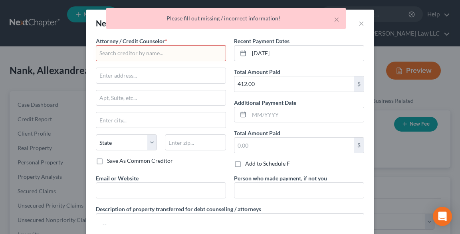
click at [158, 48] on input "text" at bounding box center [161, 53] width 130 height 16
click at [160, 51] on input "text" at bounding box center [161, 53] width 130 height 16
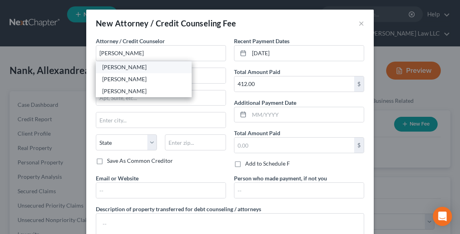
click at [124, 64] on div "[PERSON_NAME]" at bounding box center [143, 67] width 83 height 8
type input "[PERSON_NAME]"
type input "[STREET_ADDRESS]"
type input "[PERSON_NAME]"
select select "36"
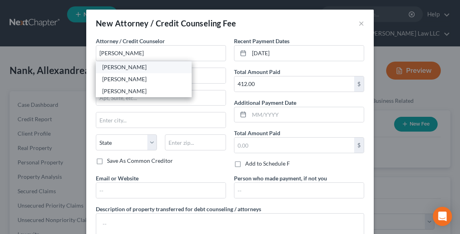
type input "44256"
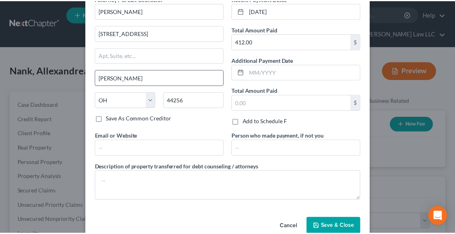
scroll to position [58, 0]
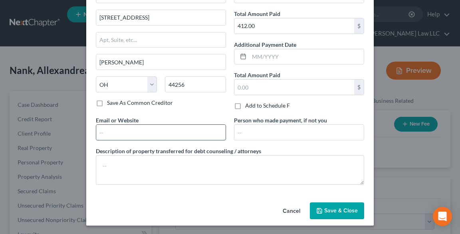
click at [141, 132] on input "text" at bounding box center [160, 132] width 129 height 15
click at [231, 204] on div "Cancel Save & Close" at bounding box center [229, 212] width 287 height 26
click at [327, 204] on button "Save & Close" at bounding box center [337, 210] width 54 height 17
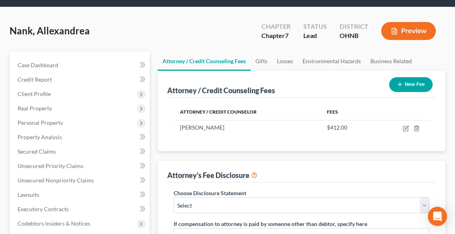
scroll to position [96, 0]
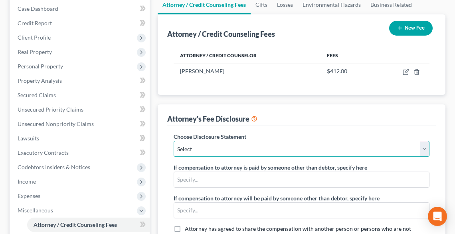
click at [267, 148] on select "Select Disclosure of Attorney Compensation" at bounding box center [302, 149] width 256 height 16
select select "0"
click at [174, 141] on select "Select Disclosure of Attorney Compensation" at bounding box center [302, 149] width 256 height 16
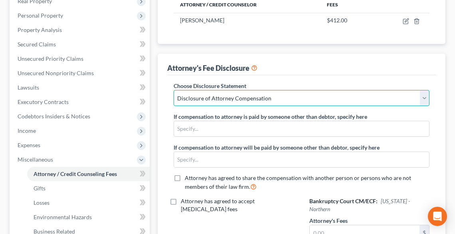
scroll to position [224, 0]
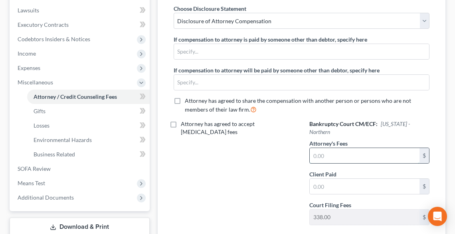
click at [355, 148] on input "text" at bounding box center [365, 155] width 110 height 15
type input "1,500.00"
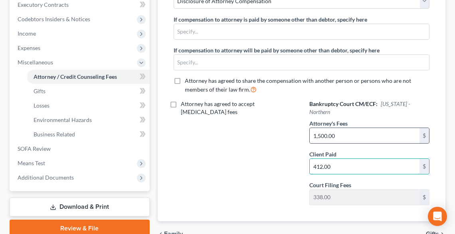
scroll to position [277, 0]
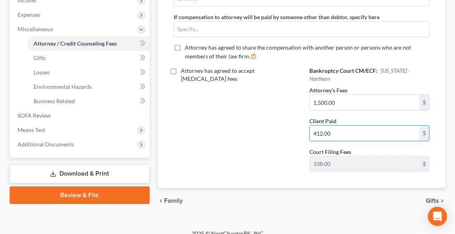
type input "412.00"
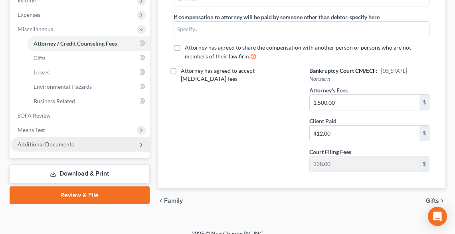
click at [75, 144] on span "Additional Documents" at bounding box center [80, 144] width 139 height 14
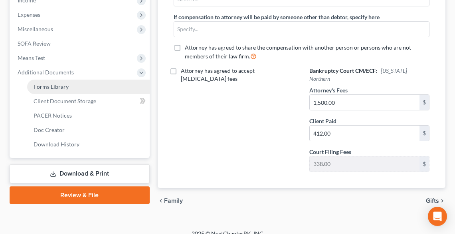
click at [63, 83] on span "Forms Library" at bounding box center [51, 86] width 35 height 7
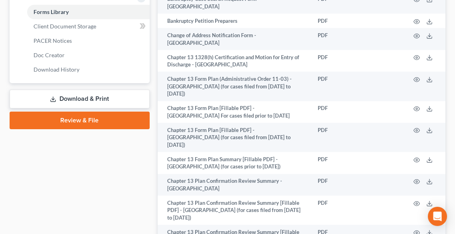
scroll to position [575, 0]
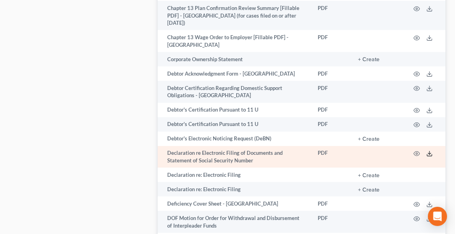
click at [431, 150] on icon at bounding box center [429, 153] width 6 height 6
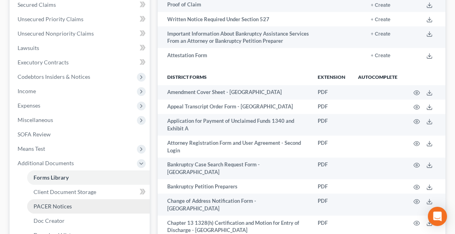
scroll to position [96, 0]
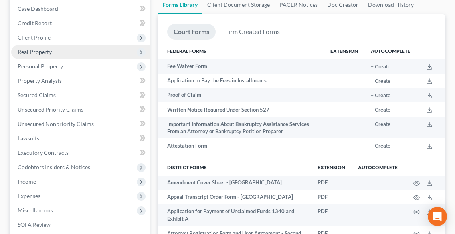
click at [44, 48] on span "Real Property" at bounding box center [35, 51] width 34 height 7
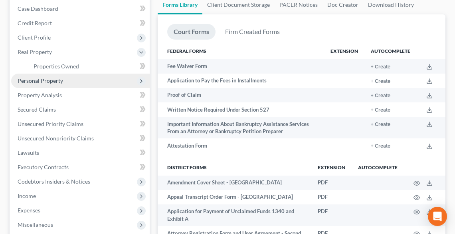
click at [44, 81] on span "Personal Property" at bounding box center [41, 80] width 46 height 7
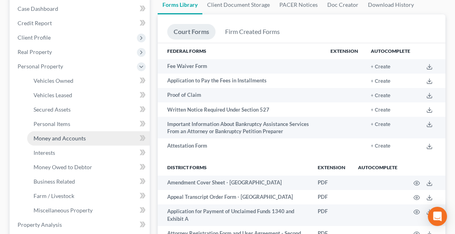
click at [49, 136] on span "Money and Accounts" at bounding box center [60, 138] width 52 height 7
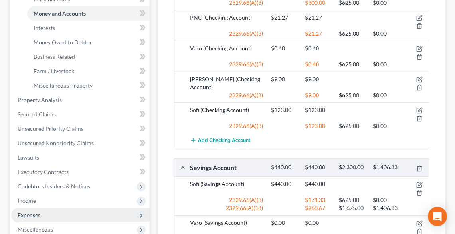
scroll to position [319, 0]
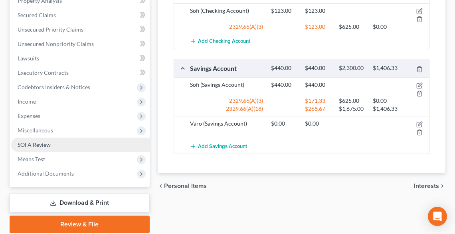
click at [43, 143] on span "SOFA Review" at bounding box center [34, 144] width 33 height 7
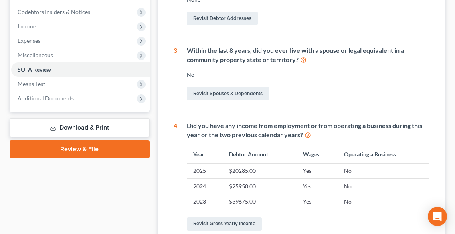
scroll to position [255, 0]
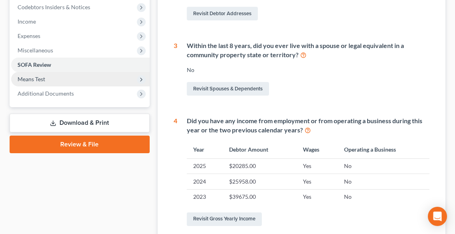
click at [37, 81] on span "Means Test" at bounding box center [32, 78] width 28 height 7
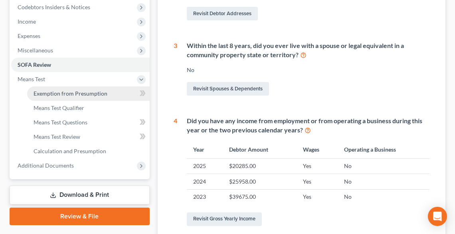
click at [63, 92] on span "Exemption from Presumption" at bounding box center [71, 93] width 74 height 7
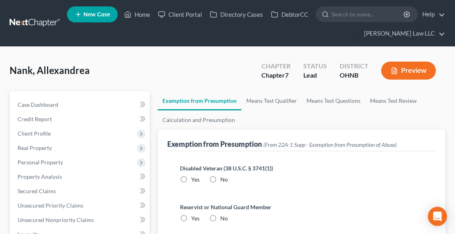
click at [209, 184] on div "Disabled Veteran (38 U.S.C. § 3741(1)) Yes No" at bounding box center [302, 176] width 256 height 39
click at [220, 178] on label "No" at bounding box center [224, 179] width 8 height 8
click at [224, 178] on input "No" at bounding box center [226, 177] width 5 height 5
radio input "true"
click at [220, 217] on label "No" at bounding box center [224, 218] width 8 height 8
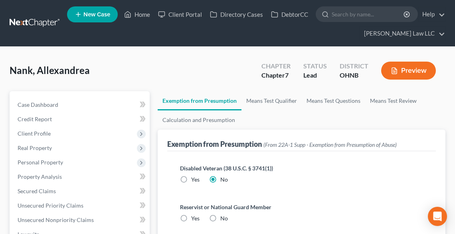
click at [224, 217] on input "No" at bounding box center [226, 216] width 5 height 5
radio input "true"
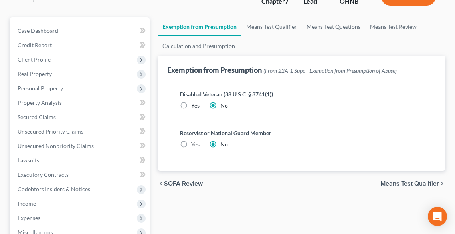
scroll to position [160, 0]
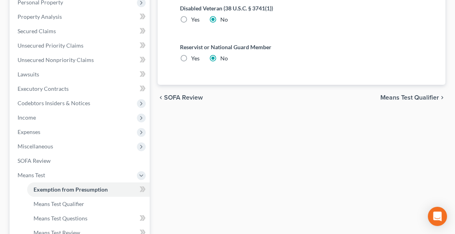
click at [399, 94] on span "Means Test Qualifier" at bounding box center [409, 97] width 59 height 6
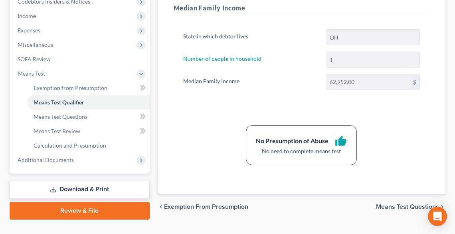
scroll to position [276, 0]
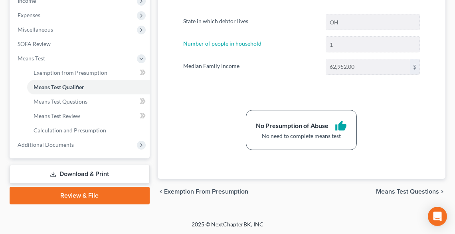
click at [76, 175] on link "Download & Print" at bounding box center [80, 173] width 140 height 19
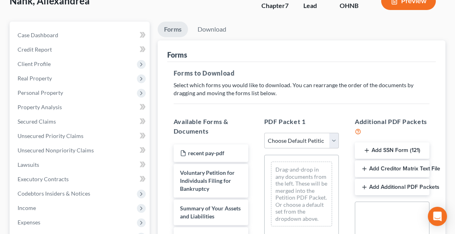
scroll to position [160, 0]
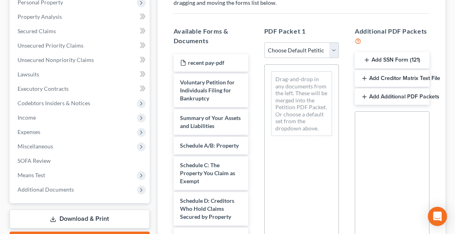
click at [377, 62] on button "Add SSN Form (121)" at bounding box center [392, 60] width 75 height 17
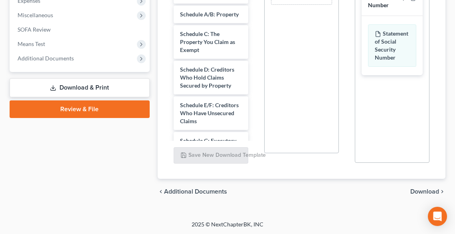
click at [423, 193] on span "Download" at bounding box center [424, 191] width 29 height 6
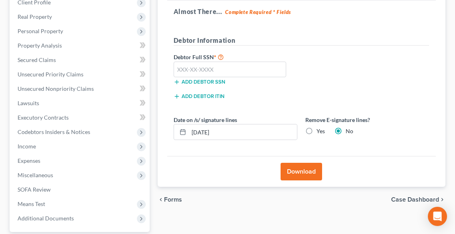
scroll to position [109, 0]
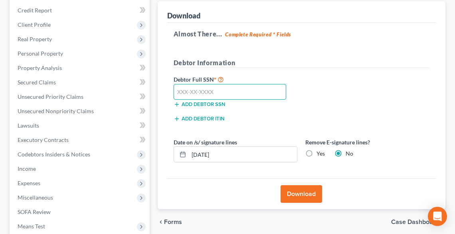
click at [234, 88] on input "text" at bounding box center [230, 92] width 113 height 16
type input "283-98-1773"
click at [317, 154] on label "Yes" at bounding box center [321, 153] width 8 height 8
click at [320, 154] on input "Yes" at bounding box center [322, 151] width 5 height 5
radio input "true"
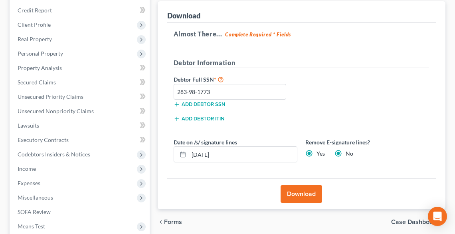
radio input "false"
click at [312, 195] on button "Download" at bounding box center [302, 194] width 42 height 18
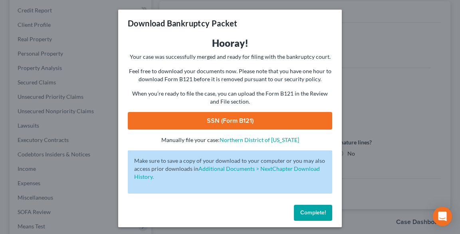
click at [267, 120] on link "SSN (Form B121)" at bounding box center [230, 121] width 204 height 18
click at [321, 213] on span "Complete!" at bounding box center [313, 212] width 26 height 7
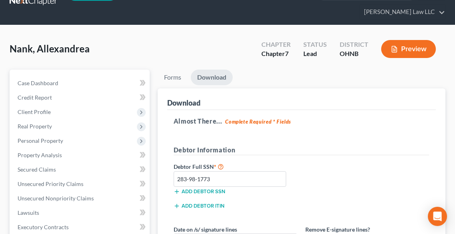
scroll to position [13, 0]
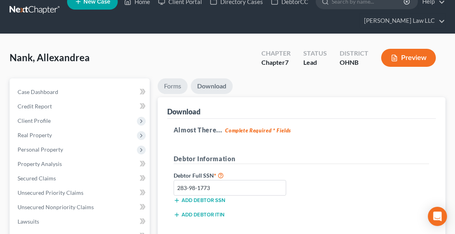
click at [168, 84] on link "Forms" at bounding box center [173, 86] width 30 height 16
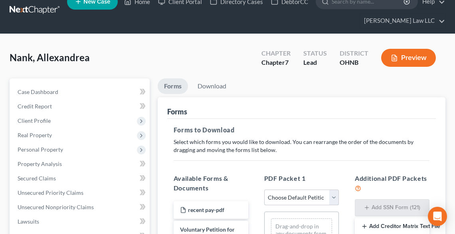
click at [298, 189] on select "Choose Default Petition PDF Packet Complete Bankruptcy Petition (all forms and …" at bounding box center [301, 197] width 75 height 16
select select "0"
click at [264, 189] on select "Choose Default Petition PDF Packet Complete Bankruptcy Petition (all forms and …" at bounding box center [301, 197] width 75 height 16
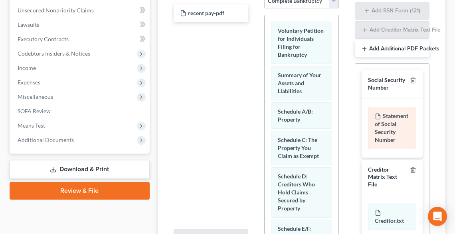
scroll to position [291, 0]
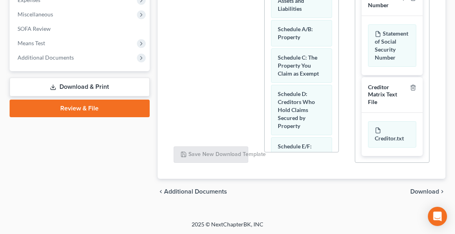
click at [425, 192] on span "Download" at bounding box center [424, 191] width 29 height 6
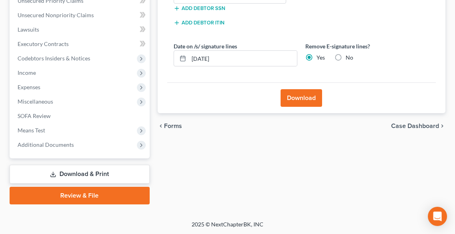
click at [346, 53] on label "No" at bounding box center [350, 57] width 8 height 8
click at [349, 53] on input "No" at bounding box center [351, 55] width 5 height 5
radio input "true"
radio input "false"
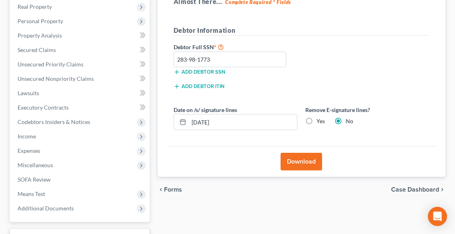
scroll to position [141, 0]
click at [311, 163] on button "Download" at bounding box center [302, 162] width 42 height 18
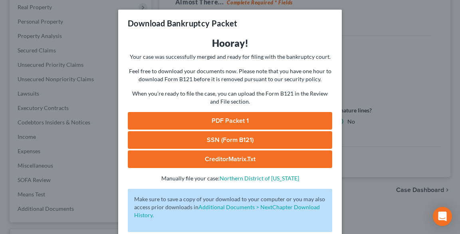
click at [264, 115] on link "PDF Packet 1" at bounding box center [230, 121] width 204 height 18
click at [428, 60] on div "Download Bankruptcy Packet Hooray! Your case was successfully merged and ready …" at bounding box center [230, 117] width 460 height 234
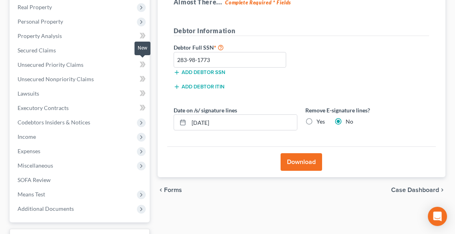
scroll to position [0, 0]
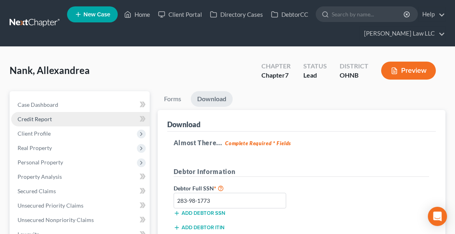
click at [40, 117] on span "Credit Report" at bounding box center [35, 118] width 34 height 7
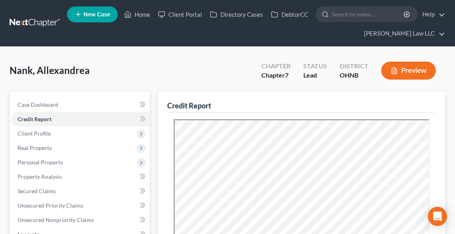
click at [93, 16] on span "New Case" at bounding box center [96, 15] width 27 height 6
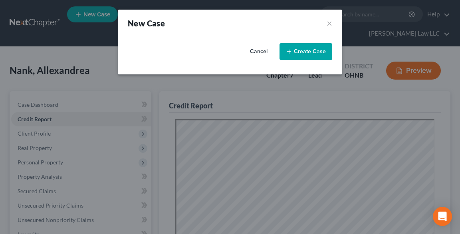
select select "61"
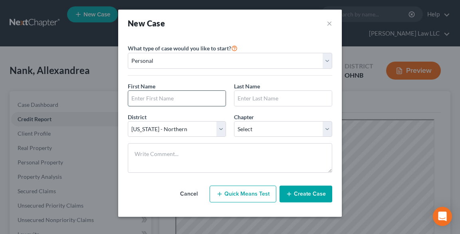
click at [187, 99] on input "text" at bounding box center [176, 98] width 97 height 15
type input "h"
type input "[PERSON_NAME]"
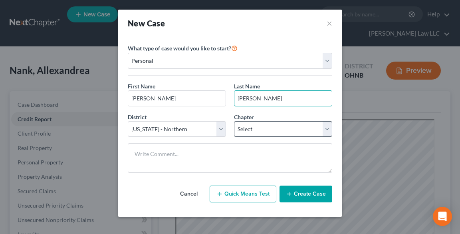
type input "[PERSON_NAME]"
click at [264, 129] on select "Select 7 11 12 13" at bounding box center [283, 129] width 98 height 16
select select "0"
click at [234, 121] on select "Select 7 11 12 13" at bounding box center [283, 129] width 98 height 16
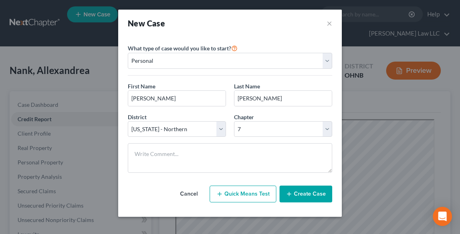
click at [314, 191] on button "Create Case" at bounding box center [305, 193] width 53 height 17
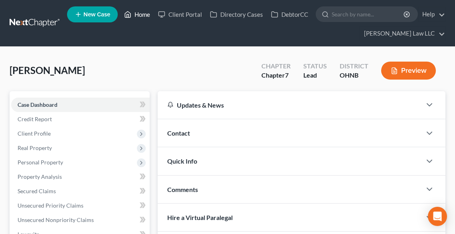
click at [139, 11] on link "Home" at bounding box center [137, 14] width 34 height 14
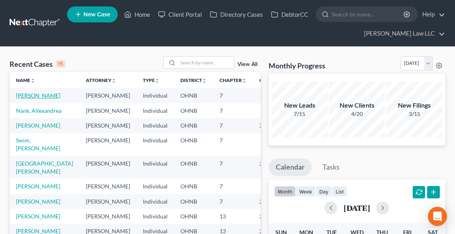
click at [32, 93] on link "[PERSON_NAME]" at bounding box center [38, 95] width 44 height 7
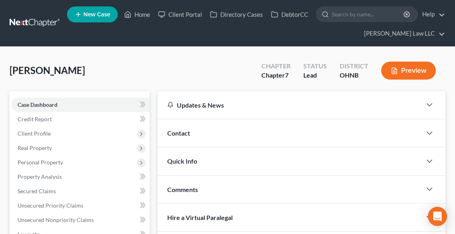
scroll to position [128, 0]
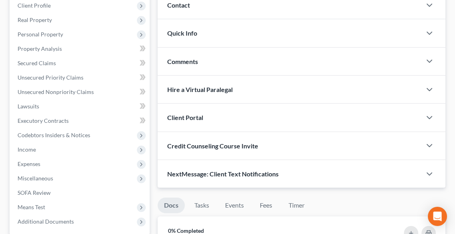
click at [211, 117] on div "Client Portal" at bounding box center [290, 117] width 264 height 28
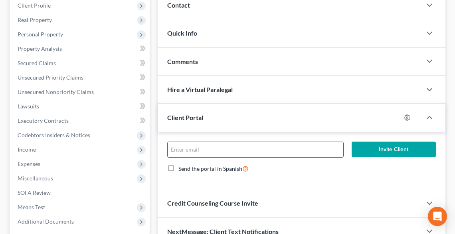
click at [220, 147] on input "email" at bounding box center [256, 149] width 176 height 15
type input "[PERSON_NAME][EMAIL_ADDRESS][DOMAIN_NAME]"
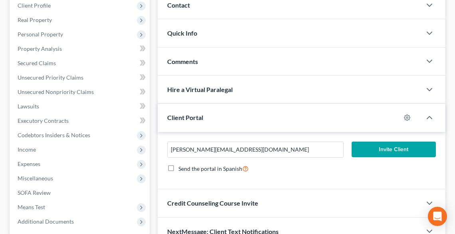
click at [401, 145] on button "Invite Client" at bounding box center [394, 149] width 84 height 16
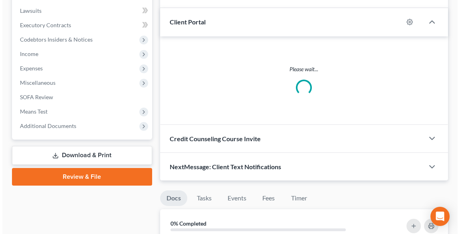
scroll to position [224, 0]
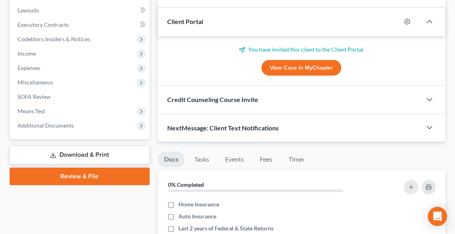
click at [207, 122] on div "NextMessage: Client Text Notifications" at bounding box center [290, 128] width 264 height 28
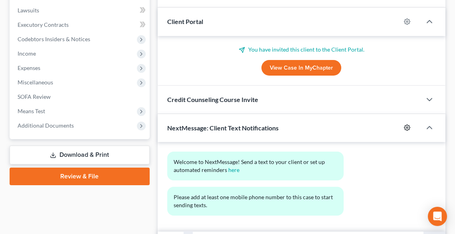
click at [410, 124] on icon "button" at bounding box center [407, 127] width 6 height 6
select select "0"
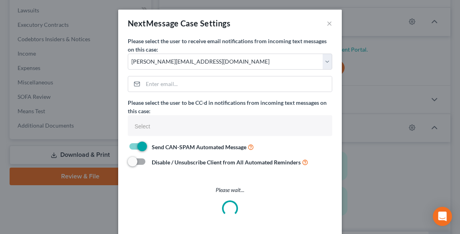
select select
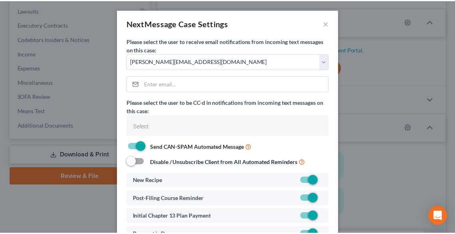
scroll to position [64, 0]
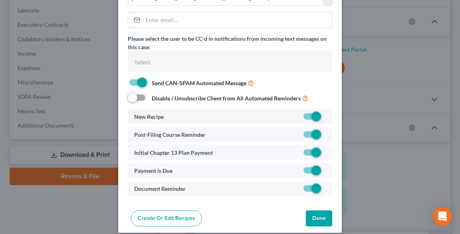
click at [326, 154] on label at bounding box center [326, 154] width 0 height 0
click at [329, 150] on input "checkbox" at bounding box center [331, 150] width 5 height 5
checkbox input "false"
click at [318, 224] on button "Done" at bounding box center [319, 218] width 26 height 16
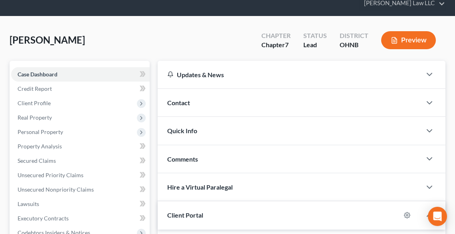
scroll to position [0, 0]
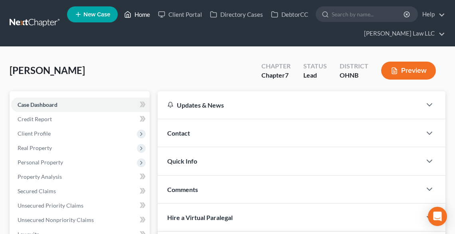
click at [147, 16] on link "Home" at bounding box center [137, 14] width 34 height 14
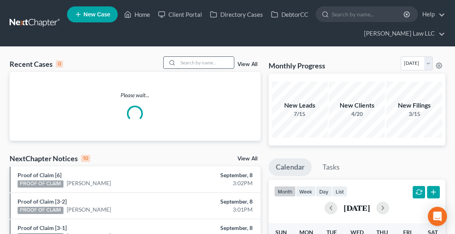
click at [198, 63] on input "search" at bounding box center [206, 63] width 56 height 12
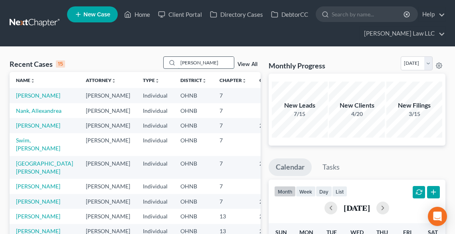
type input "[PERSON_NAME]"
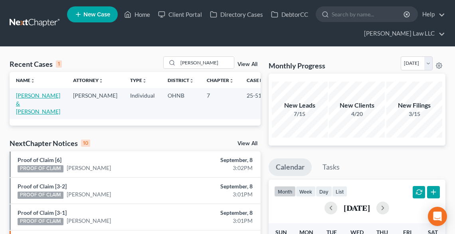
click at [35, 97] on link "[PERSON_NAME] & [PERSON_NAME]" at bounding box center [38, 103] width 44 height 23
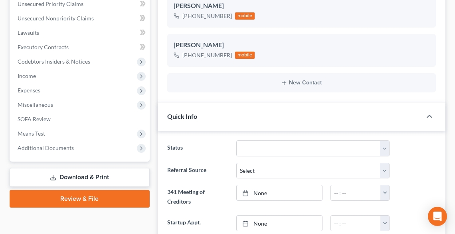
scroll to position [224, 0]
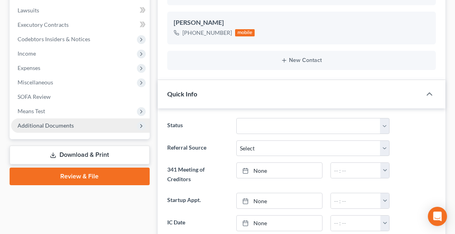
click at [36, 124] on span "Additional Documents" at bounding box center [46, 125] width 56 height 7
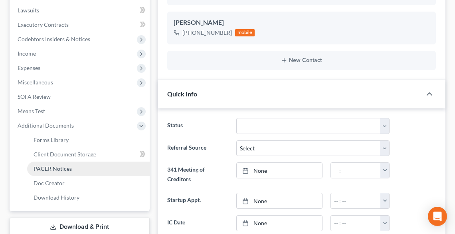
click at [54, 169] on span "PACER Notices" at bounding box center [53, 168] width 38 height 7
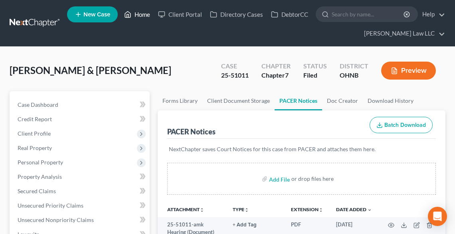
click at [139, 12] on link "Home" at bounding box center [137, 14] width 34 height 14
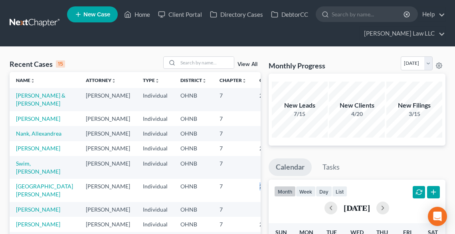
drag, startPoint x: 250, startPoint y: 211, endPoint x: 219, endPoint y: 211, distance: 31.1
click at [253, 201] on td "25-51540" at bounding box center [272, 189] width 38 height 23
copy td "25-51540"
click at [176, 62] on div at bounding box center [171, 63] width 14 height 12
click at [210, 64] on input "search" at bounding box center [206, 63] width 56 height 12
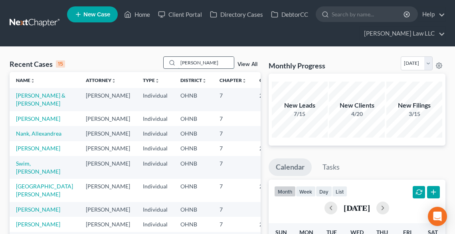
type input "[PERSON_NAME]"
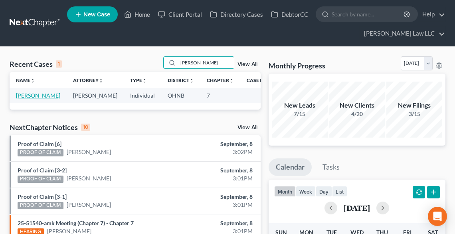
click at [16, 99] on link "[PERSON_NAME]" at bounding box center [38, 95] width 44 height 7
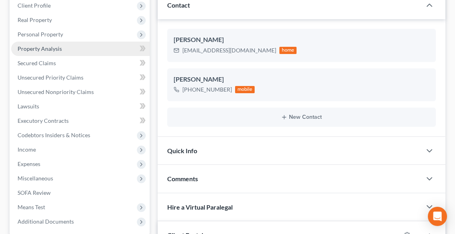
scroll to position [255, 0]
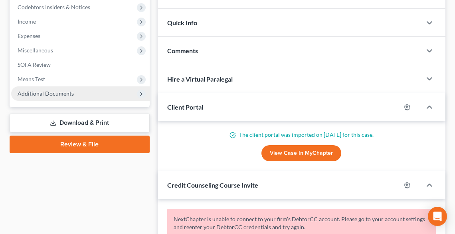
click at [36, 96] on span "Additional Documents" at bounding box center [80, 93] width 139 height 14
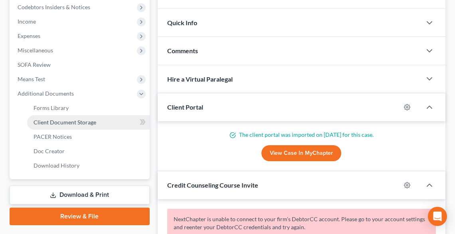
click at [53, 124] on span "Client Document Storage" at bounding box center [65, 122] width 63 height 7
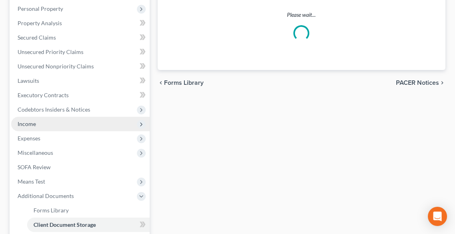
select select "20"
select select "16"
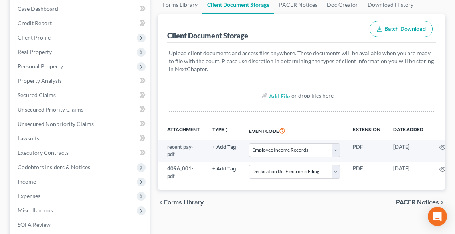
scroll to position [128, 0]
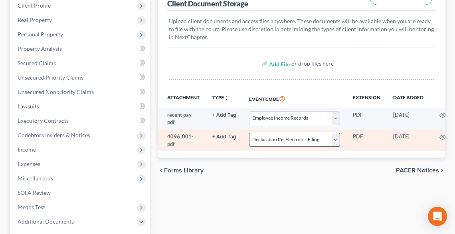
select select "20"
select select "16"
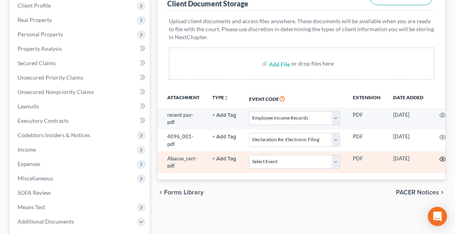
click at [441, 158] on icon "button" at bounding box center [443, 159] width 6 height 6
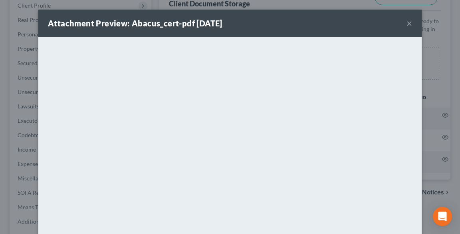
click at [409, 22] on button "×" at bounding box center [409, 23] width 6 height 10
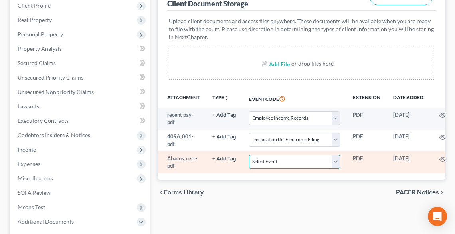
click at [297, 156] on select "Select Event 20 Largest Unsecured Creditors Amended List of Creditors (Fee) Ame…" at bounding box center [294, 161] width 91 height 14
select select "5"
click at [249, 154] on select "Select Event 20 Largest Unsecured Creditors Amended List of Creditors (Fee) Ame…" at bounding box center [294, 161] width 91 height 14
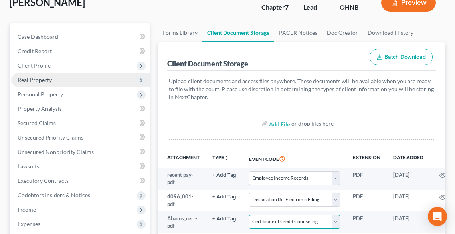
scroll to position [64, 0]
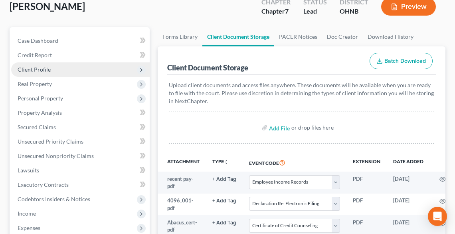
click at [27, 64] on span "Client Profile" at bounding box center [80, 69] width 139 height 14
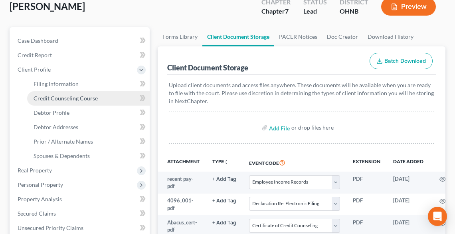
click at [62, 97] on span "Credit Counseling Course" at bounding box center [66, 98] width 64 height 7
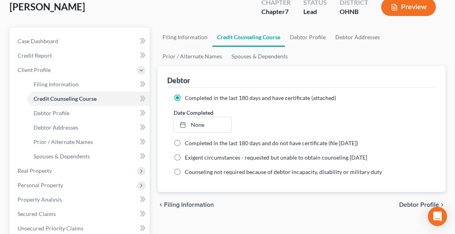
scroll to position [64, 0]
click at [198, 121] on link "None" at bounding box center [202, 124] width 57 height 15
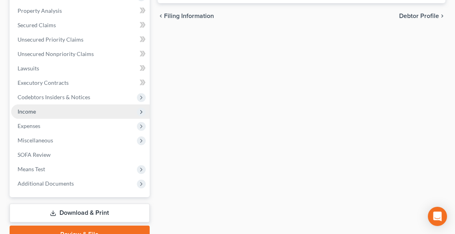
scroll to position [291, 0]
